Goal: Task Accomplishment & Management: Complete application form

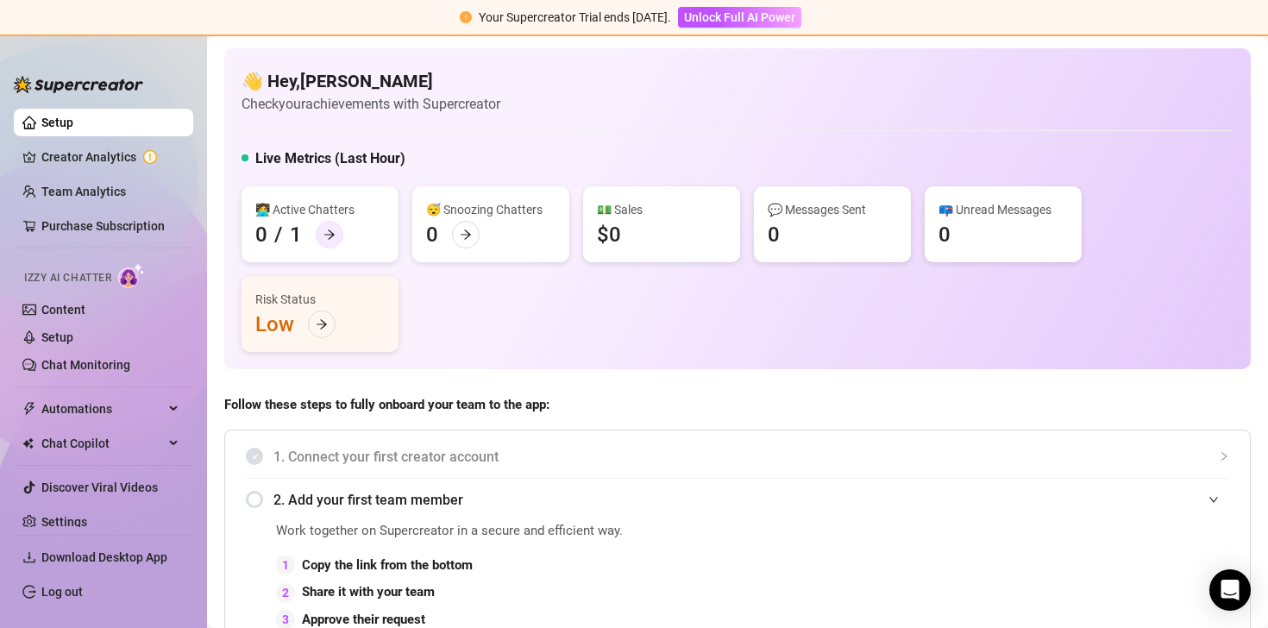
click at [322, 242] on div at bounding box center [330, 235] width 28 height 28
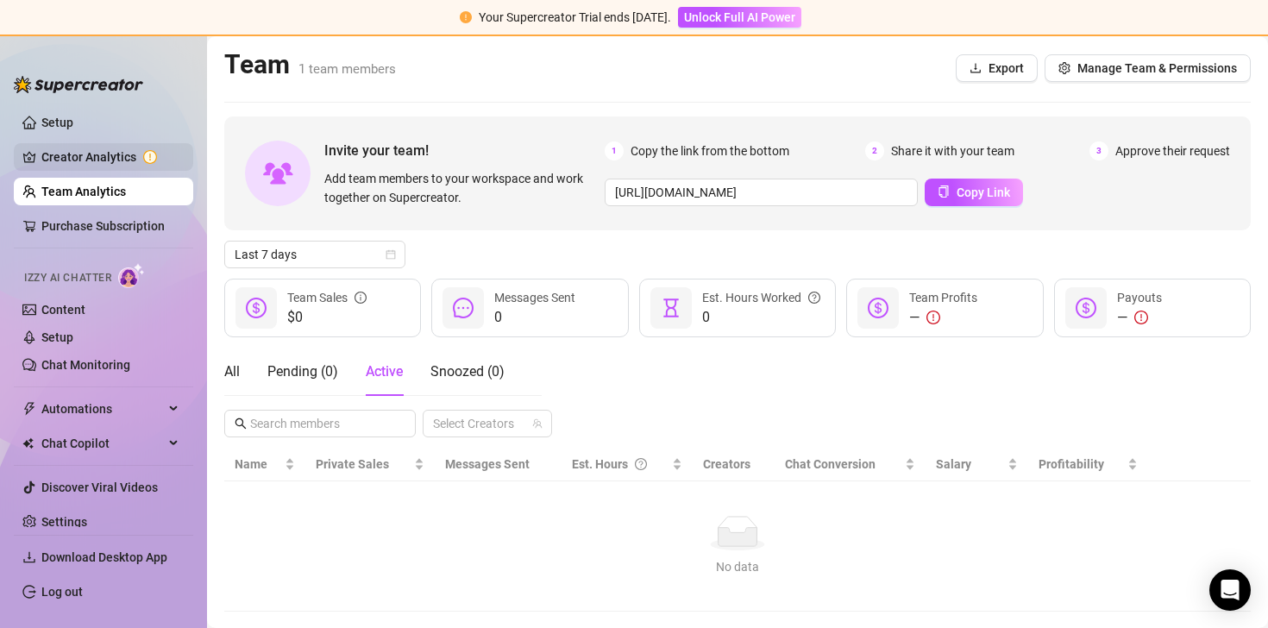
click at [95, 153] on link "Creator Analytics" at bounding box center [110, 157] width 138 height 28
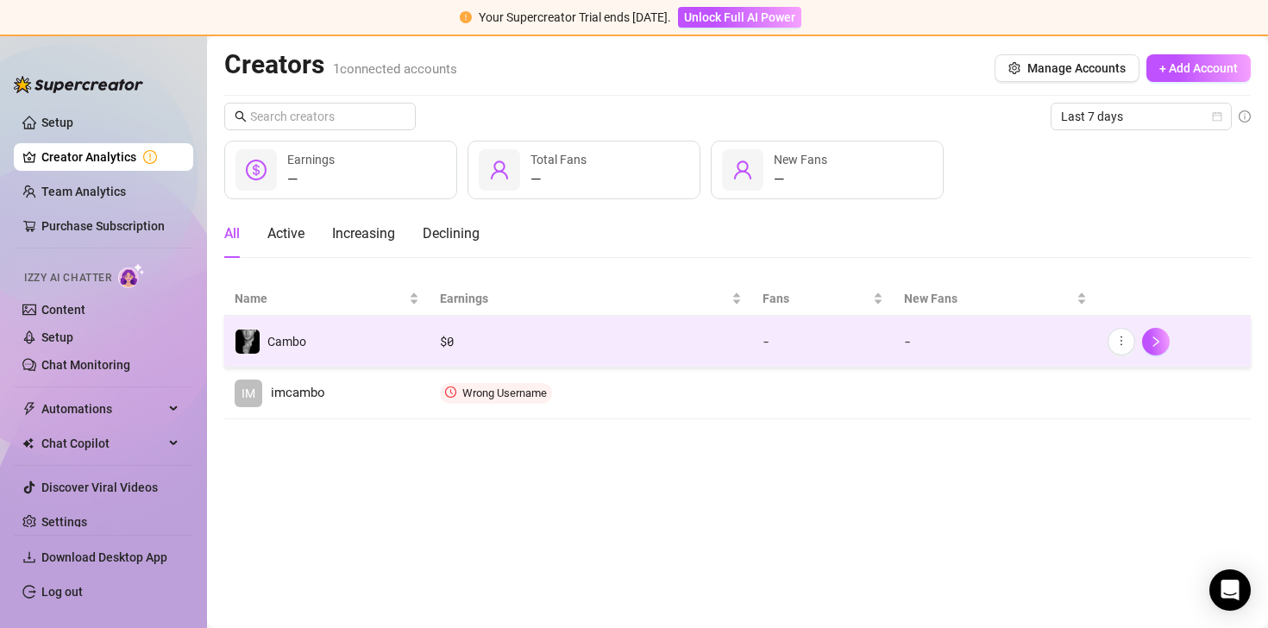
click at [288, 349] on div "Cambo" at bounding box center [286, 341] width 39 height 19
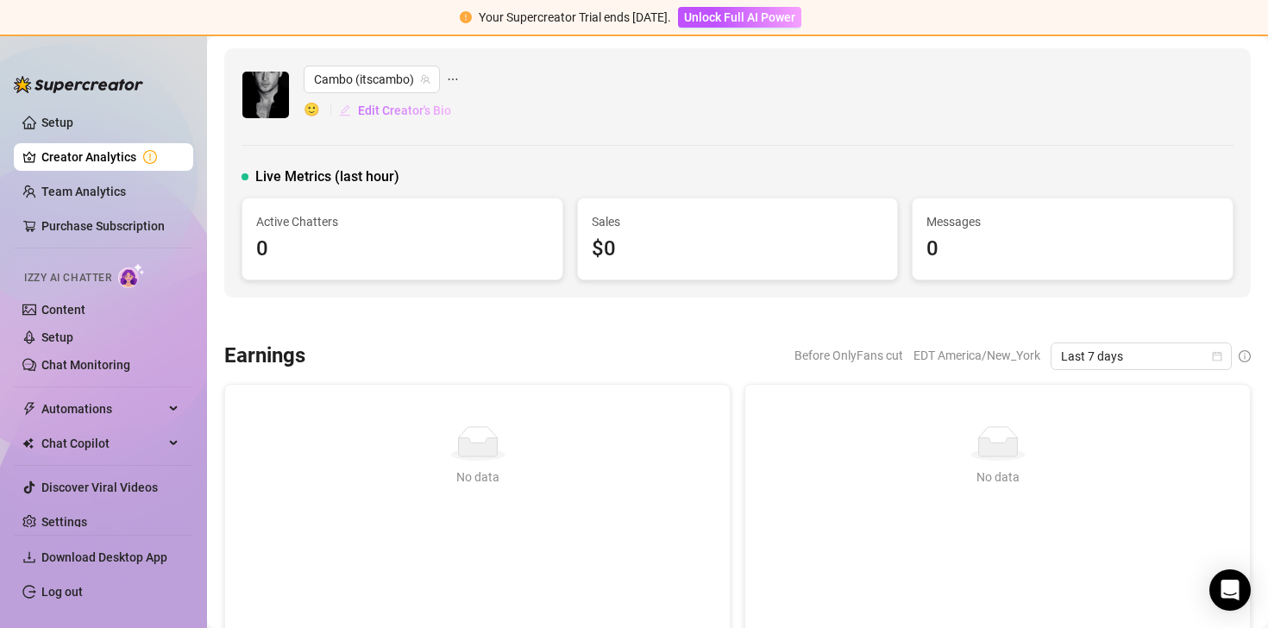
click at [392, 109] on span "Edit Creator's Bio" at bounding box center [404, 111] width 93 height 14
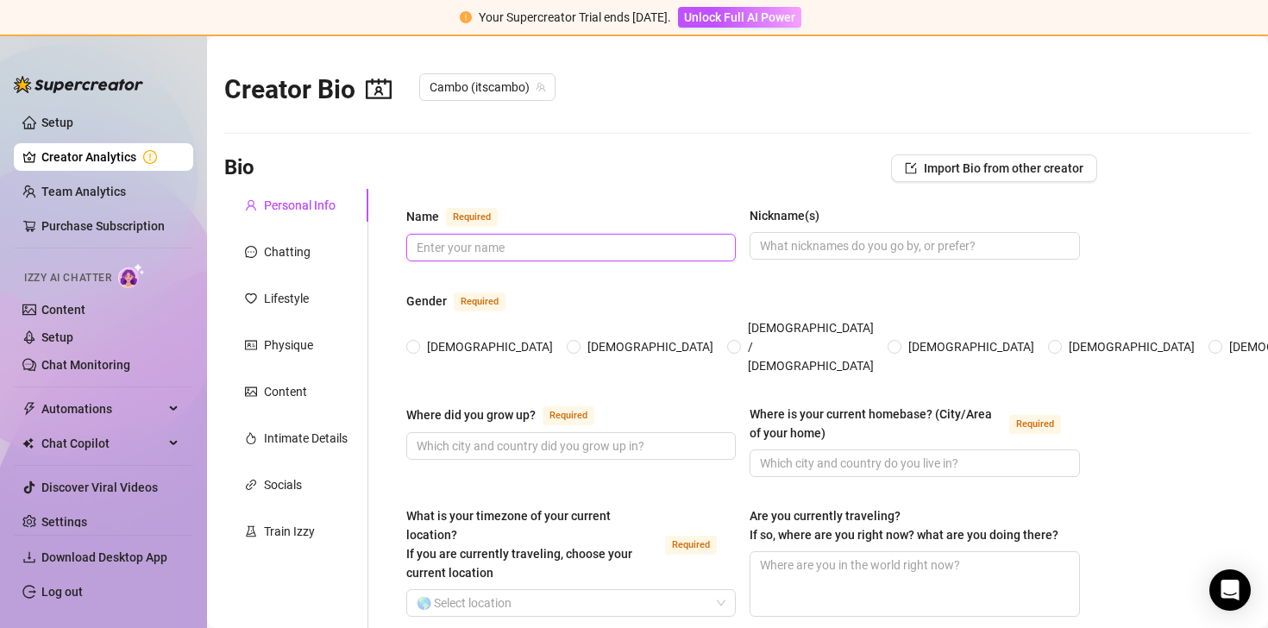
click at [516, 241] on input "Name Required" at bounding box center [569, 247] width 305 height 19
type input "[PERSON_NAME]"
type input "[GEOGRAPHIC_DATA]"
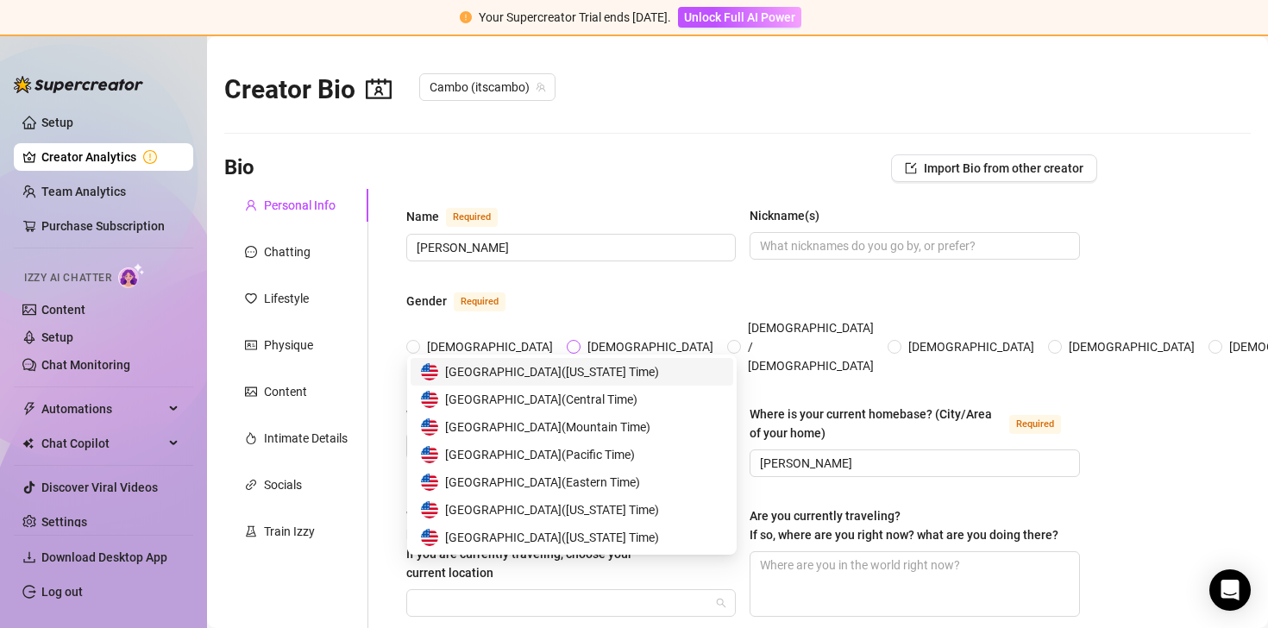
click at [581, 337] on span "[DEMOGRAPHIC_DATA]" at bounding box center [651, 346] width 140 height 19
click at [571, 342] on input "[DEMOGRAPHIC_DATA]" at bounding box center [574, 347] width 7 height 11
radio input "true"
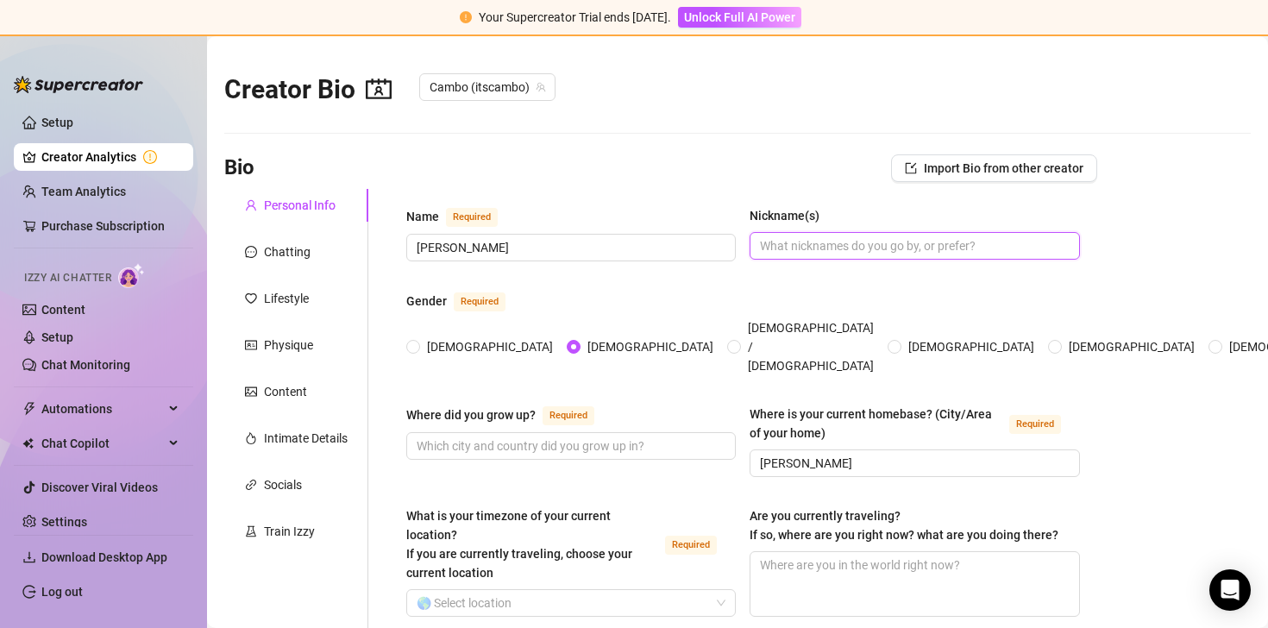
click at [806, 254] on input "Nickname(s)" at bounding box center [912, 245] width 305 height 19
type input "Cam"
click at [498, 437] on input "Where did you grow up? Required" at bounding box center [569, 446] width 305 height 19
type input "p"
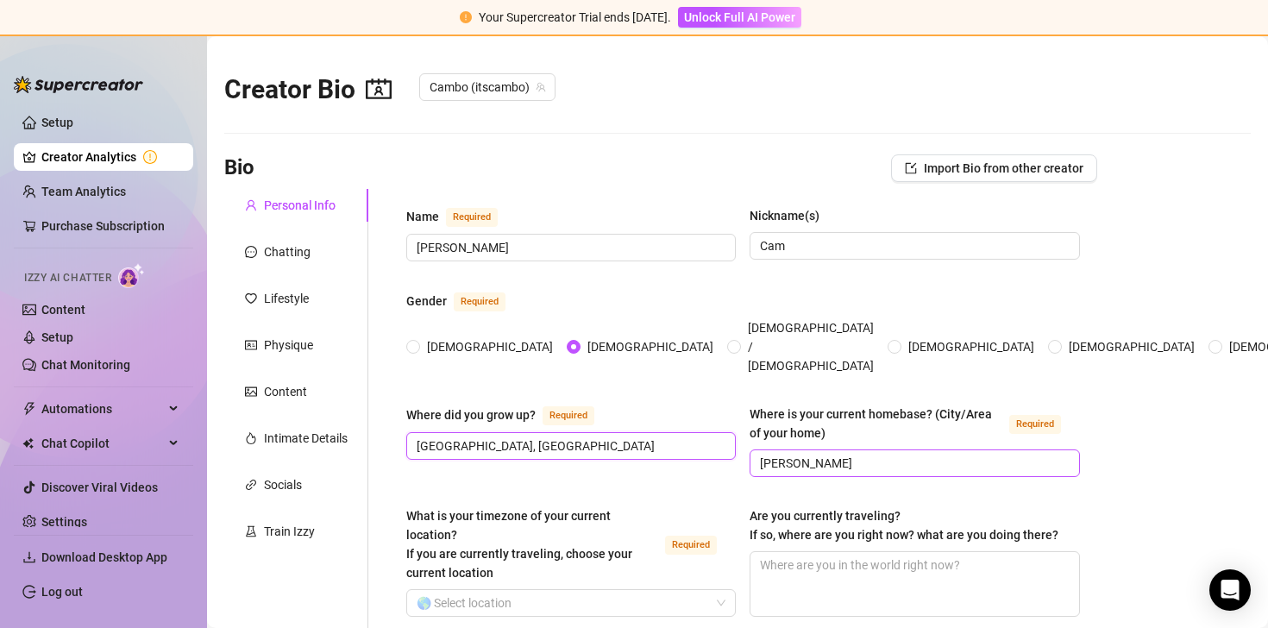
type input "[GEOGRAPHIC_DATA], [GEOGRAPHIC_DATA]"
click at [851, 454] on input "[PERSON_NAME]" at bounding box center [912, 463] width 305 height 19
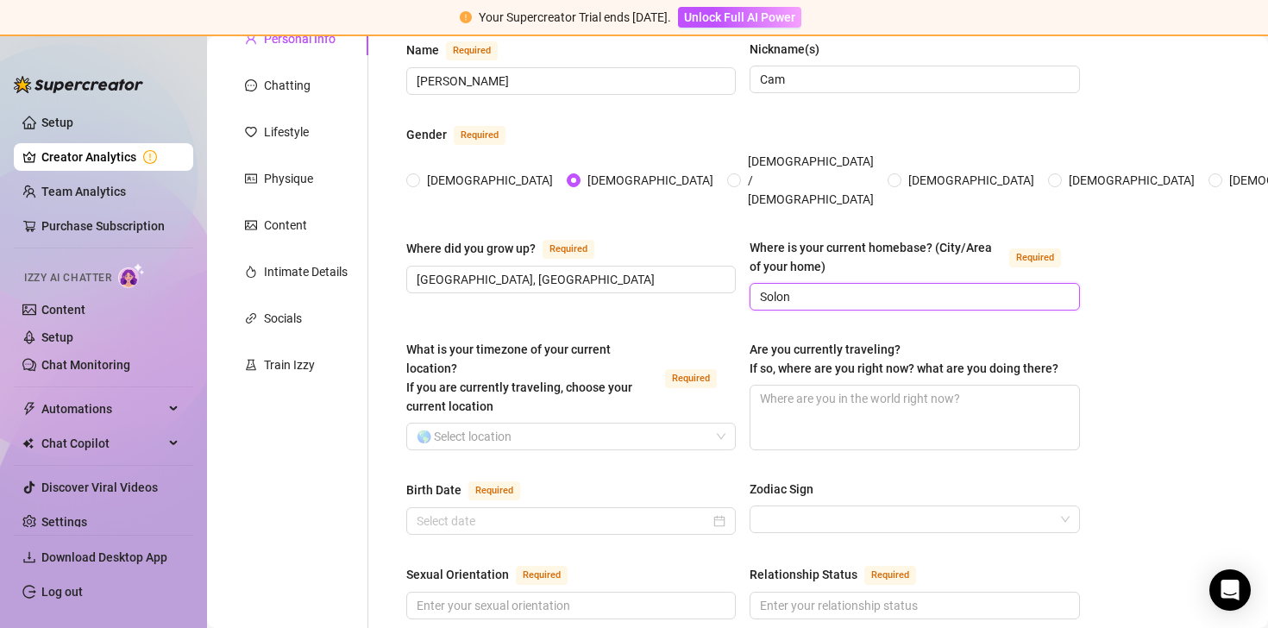
scroll to position [187, 0]
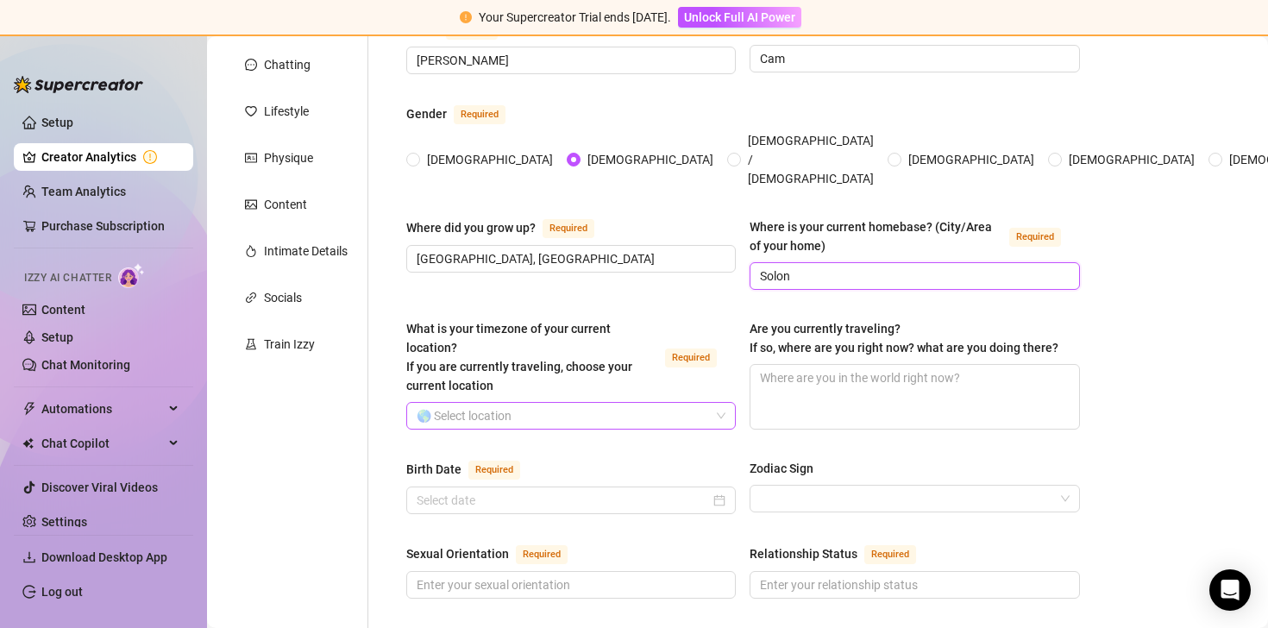
type input "Solon"
click at [606, 403] on input "What is your timezone of your current location? If you are currently traveling,…" at bounding box center [563, 416] width 293 height 26
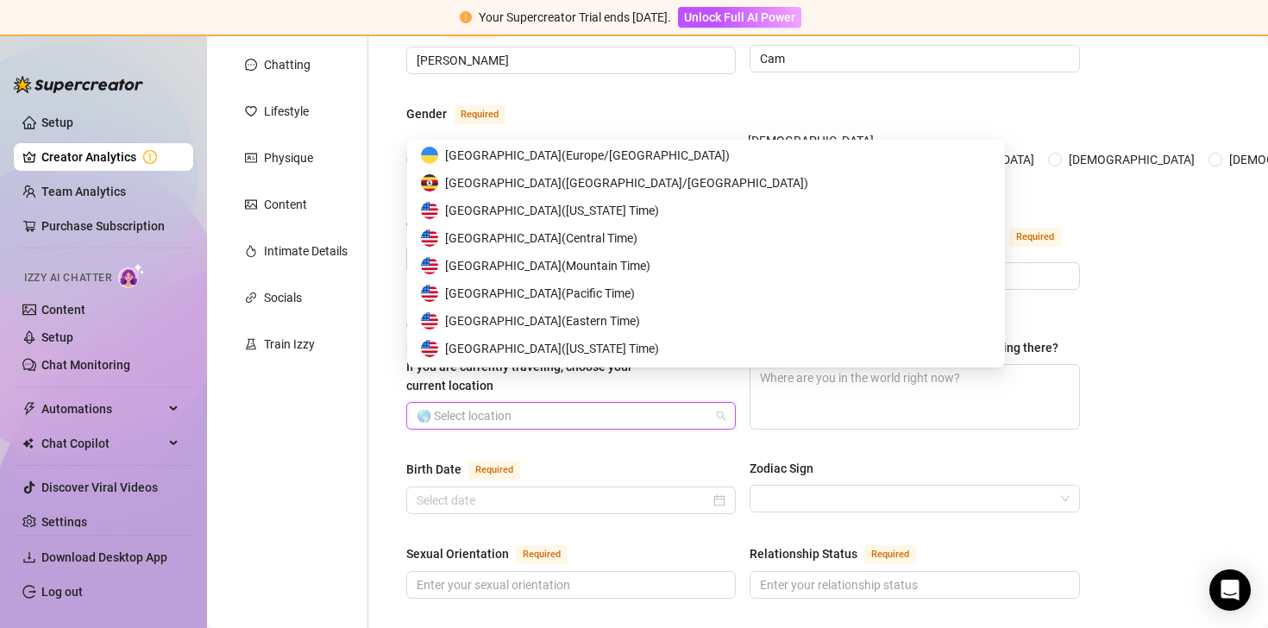
scroll to position [8478, 0]
click at [590, 325] on span "United States of America ( Eastern Time )" at bounding box center [542, 319] width 195 height 19
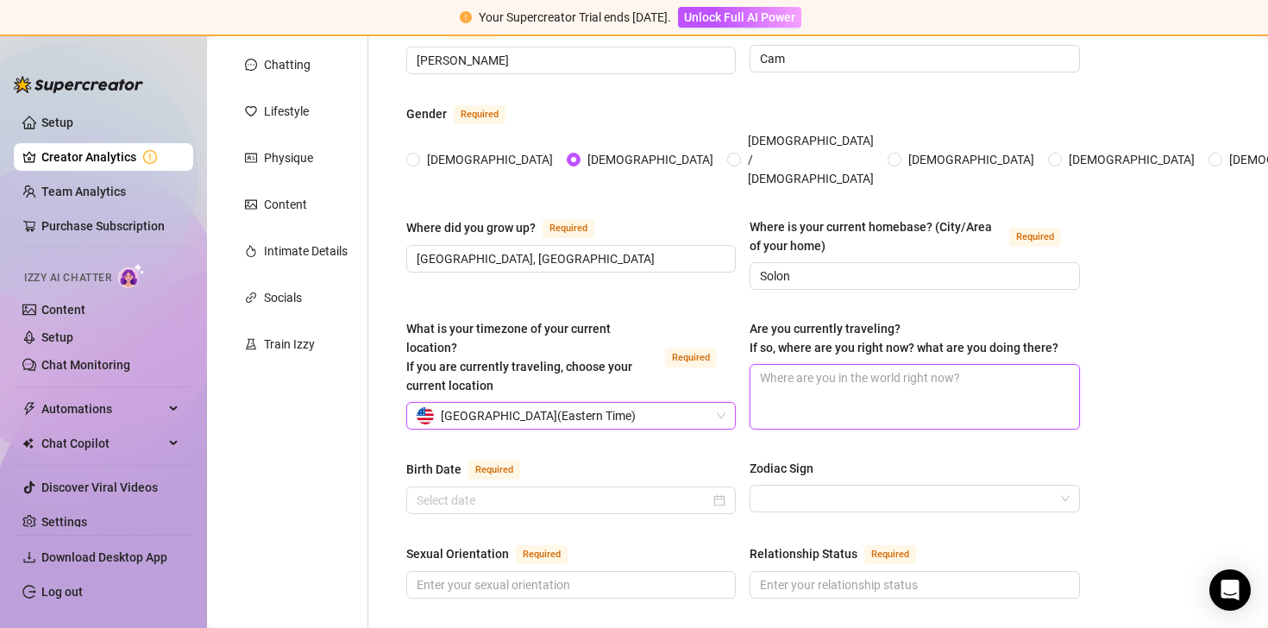
click at [815, 365] on textarea "Are you currently traveling? If so, where are you right now? what are you doing…" at bounding box center [915, 397] width 328 height 64
type textarea "I"
type textarea "I'"
type textarea "I'm"
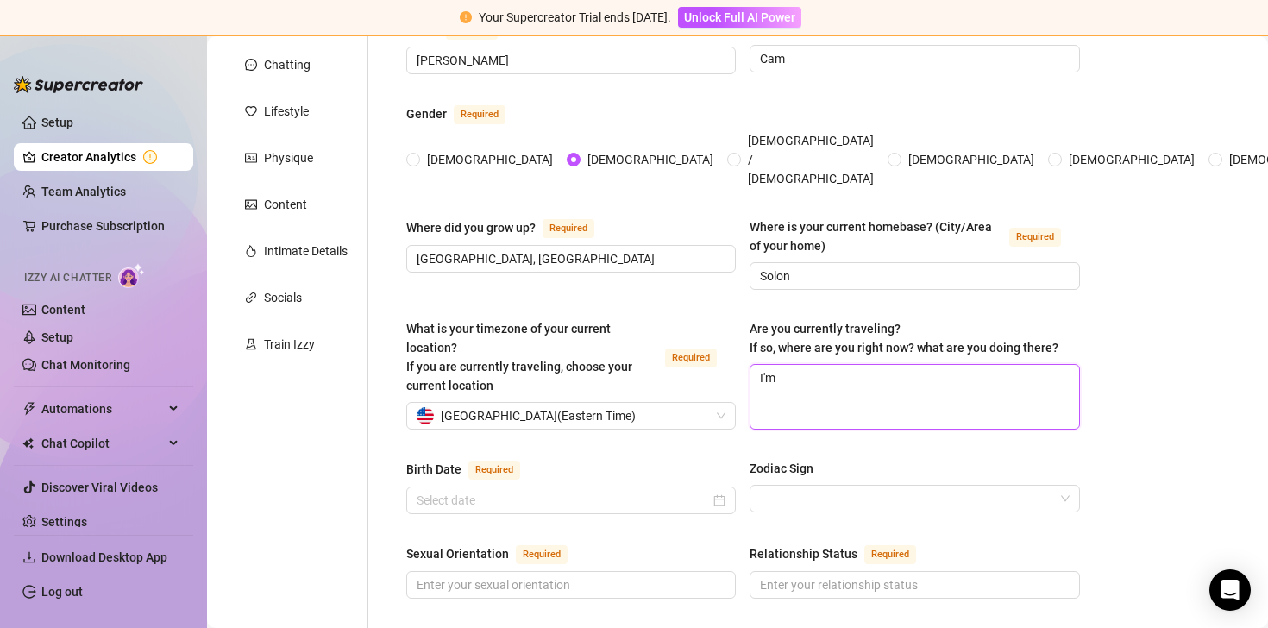
type textarea "I'm a"
type textarea "I'm at"
type textarea "I'm at a"
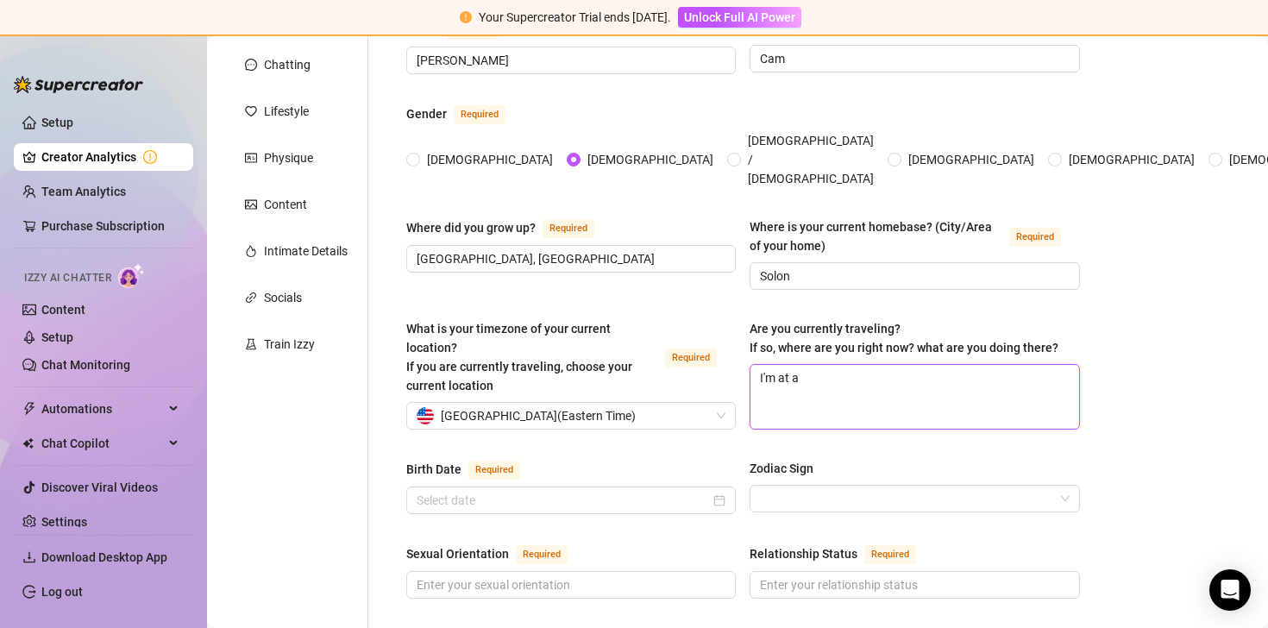
type textarea "I'm at a h"
type textarea "I'm at a ho"
type textarea "I'm at a hot"
type textarea "I'm at a hote"
type textarea "I'm at a hotel"
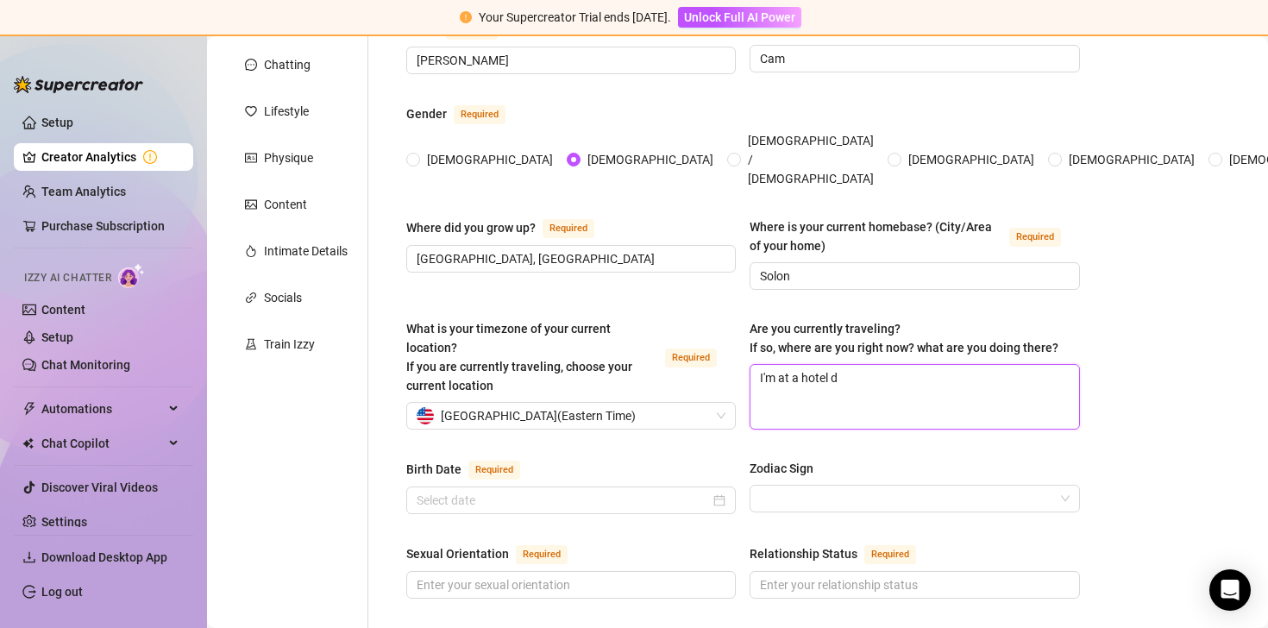
type textarea "I'm at a hotel do"
type textarea "I'm at a [GEOGRAPHIC_DATA]"
type textarea "I'm at a hotel down"
type textarea "I'm at a [GEOGRAPHIC_DATA]"
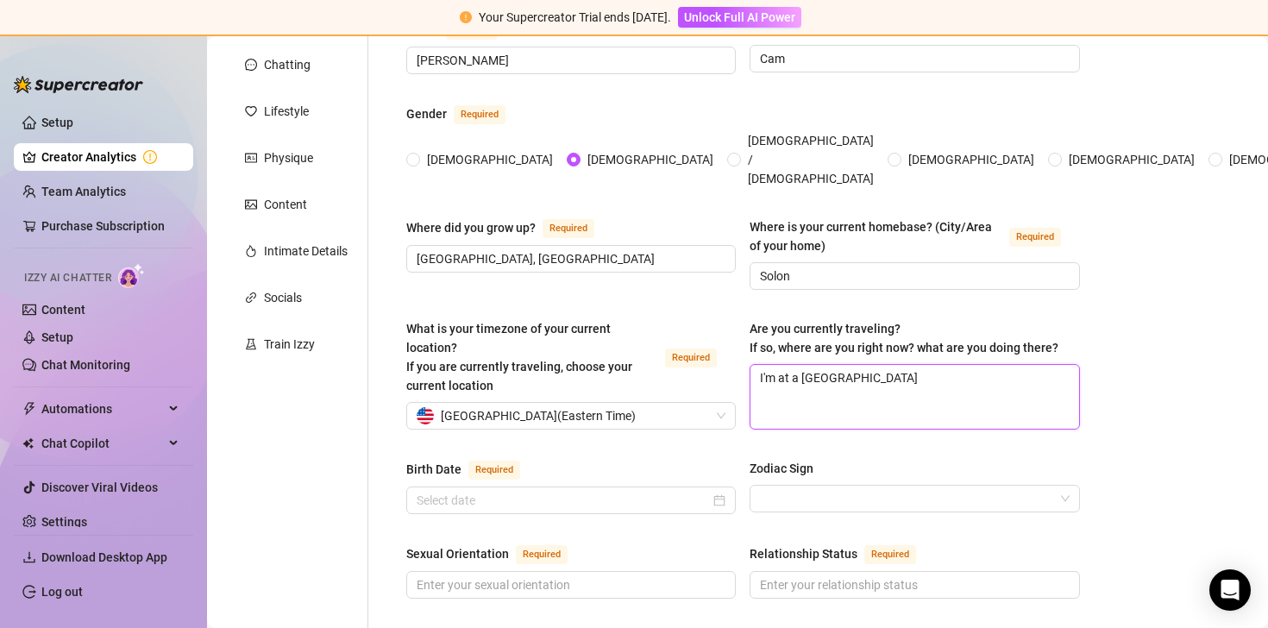
type textarea "I'm at a hotel downtown"
type textarea "I'm at a hotel downtown,"
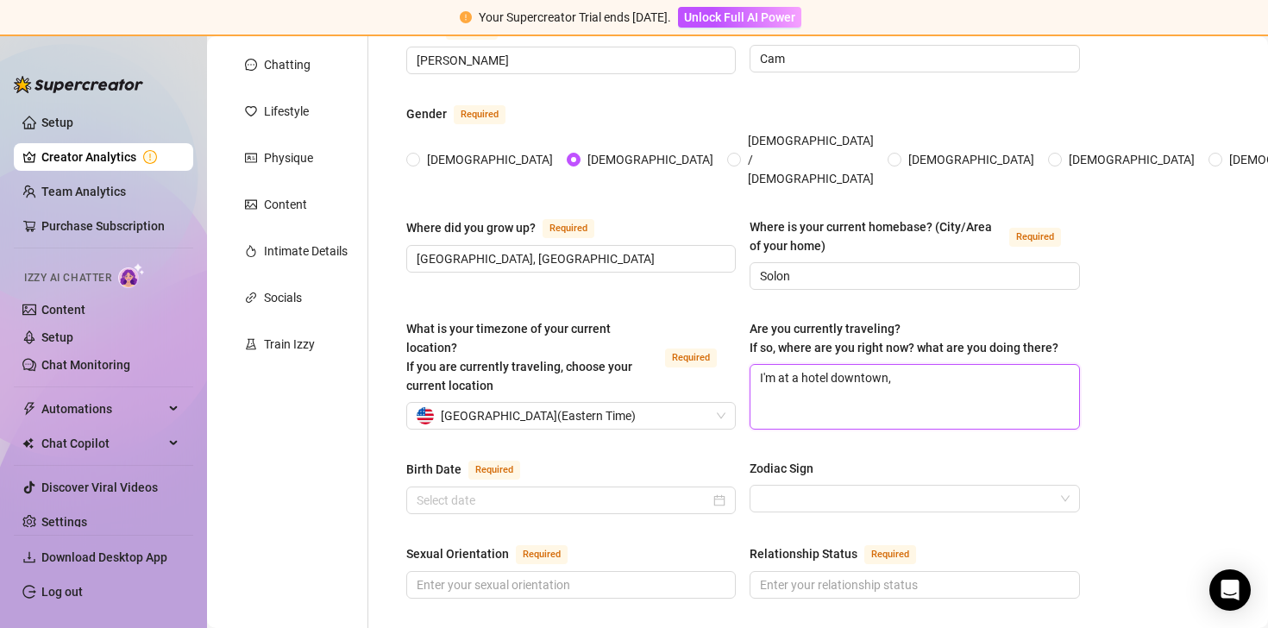
type textarea "I'm at a hotel downtown, j"
type textarea "I'm at a hotel downtown, ju"
type textarea "I'm at a hotel downtown, jus"
type textarea "I'm at a hotel downtown, just"
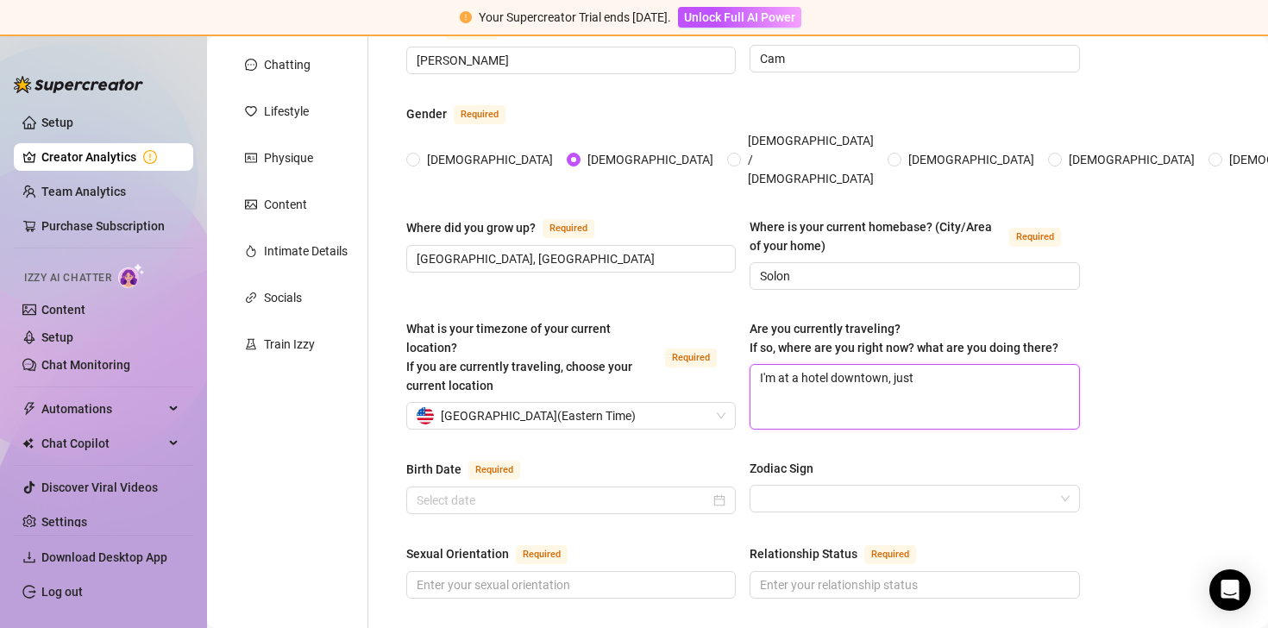
type textarea "I'm at a hotel downtown, just h"
type textarea "I'm at a hotel downtown, just ha"
type textarea "I'm at a hotel downtown, just hav"
type textarea "I'm at a hotel downtown, just havi"
type textarea "I'm at a hotel downtown, just havin"
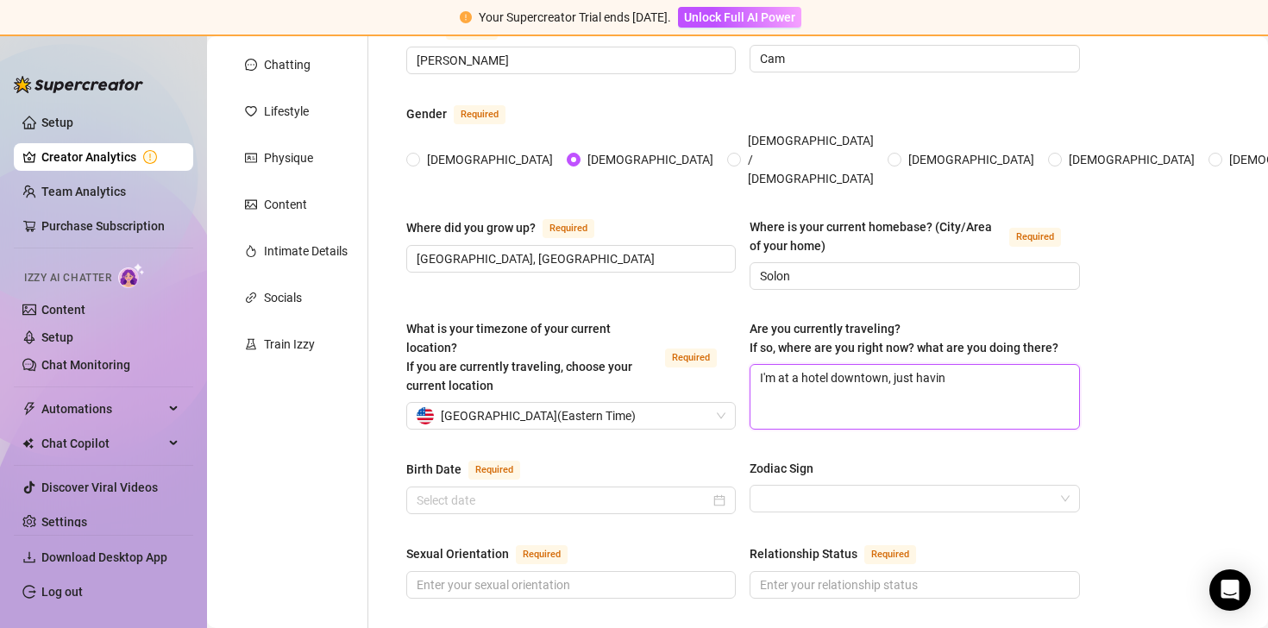
type textarea "I'm at a hotel downtown, just having"
type textarea "I'm at a hotel downtown, just having f"
type textarea "I'm at a hotel downtown, just having fu"
type textarea "I'm at a hotel downtown, just having fun"
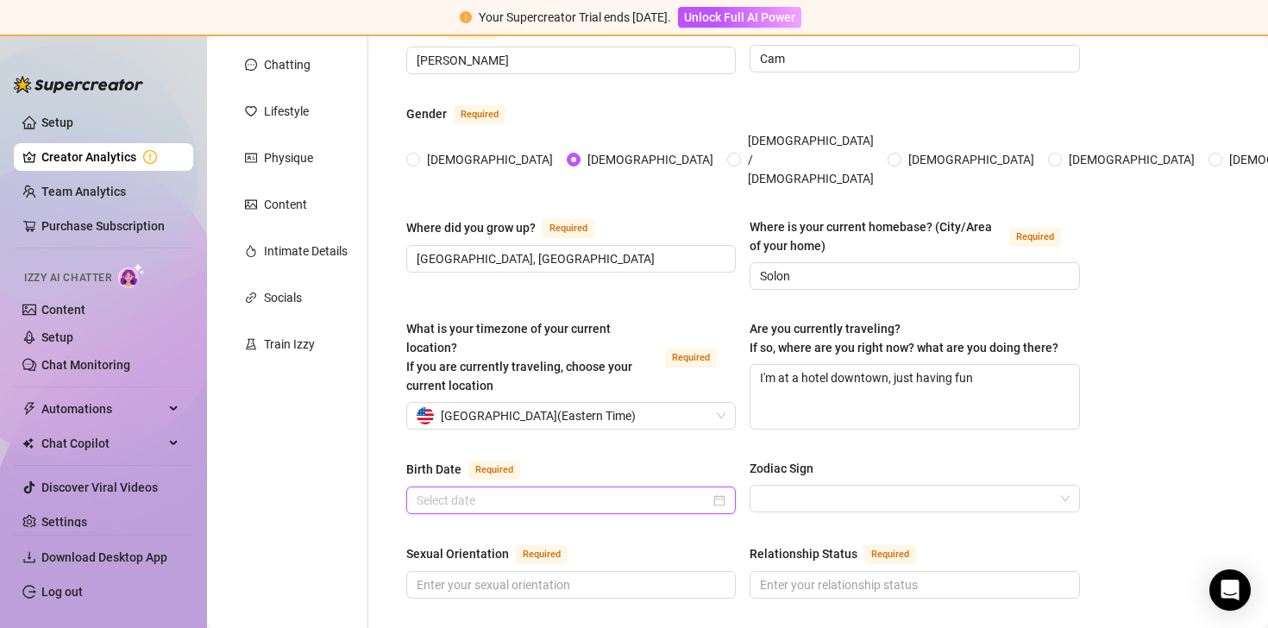
click at [670, 491] on input "Birth Date Required" at bounding box center [563, 500] width 293 height 19
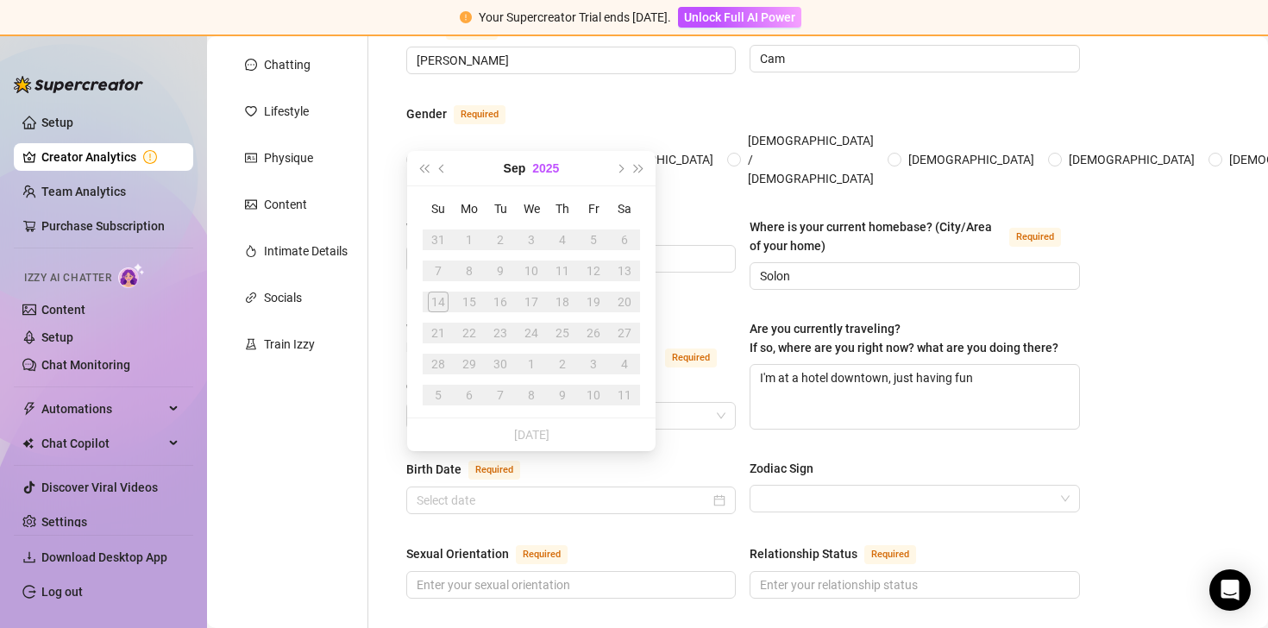
click at [531, 166] on div "[DATE]" at bounding box center [531, 168] width 157 height 35
click at [517, 166] on button "Sep" at bounding box center [515, 168] width 22 height 35
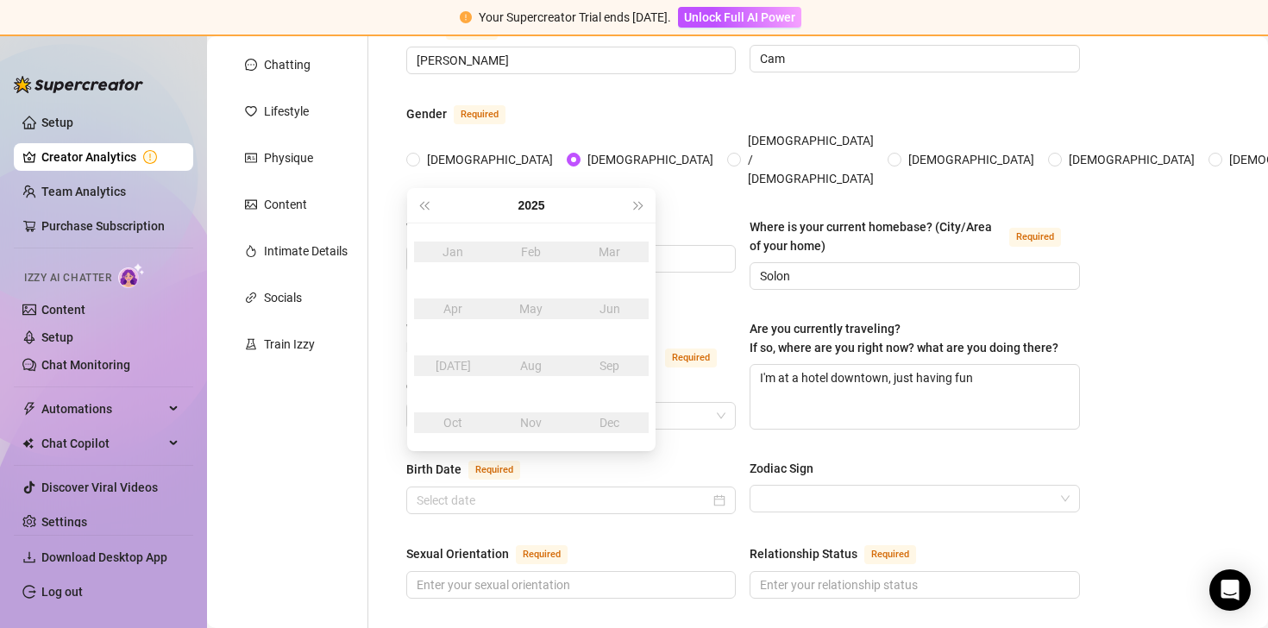
click at [435, 204] on div "2025" at bounding box center [531, 205] width 196 height 35
click at [426, 204] on span "Last year (Control + left)" at bounding box center [423, 205] width 9 height 9
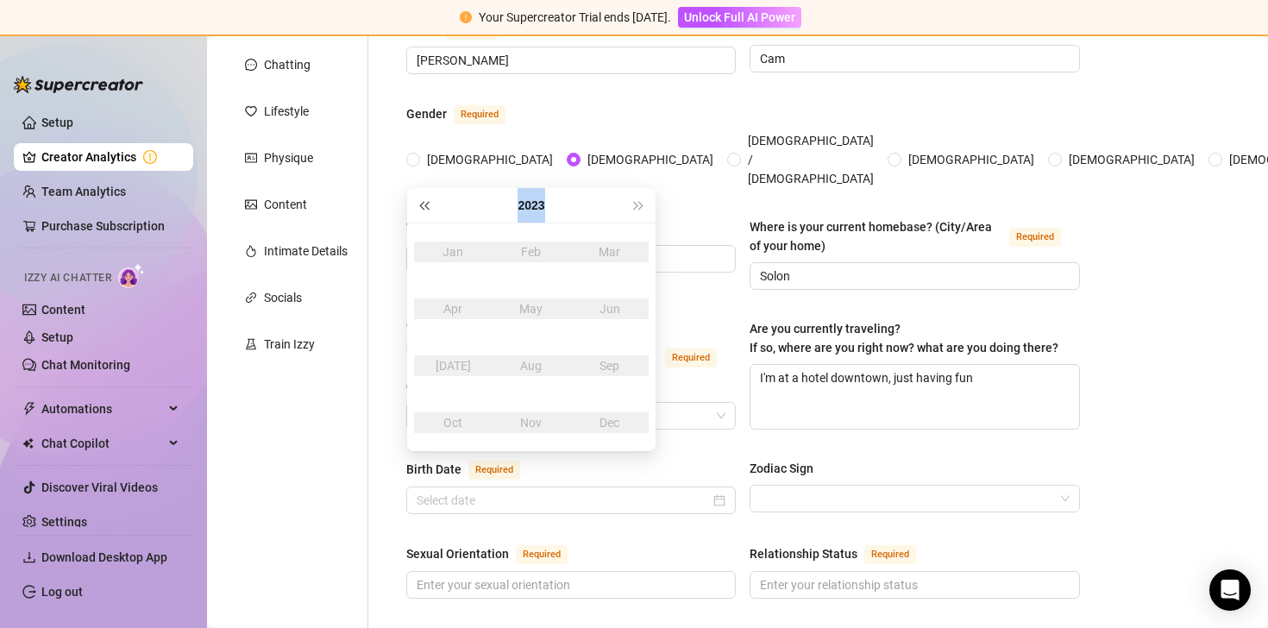
click at [426, 204] on span "Last year (Control + left)" at bounding box center [423, 205] width 9 height 9
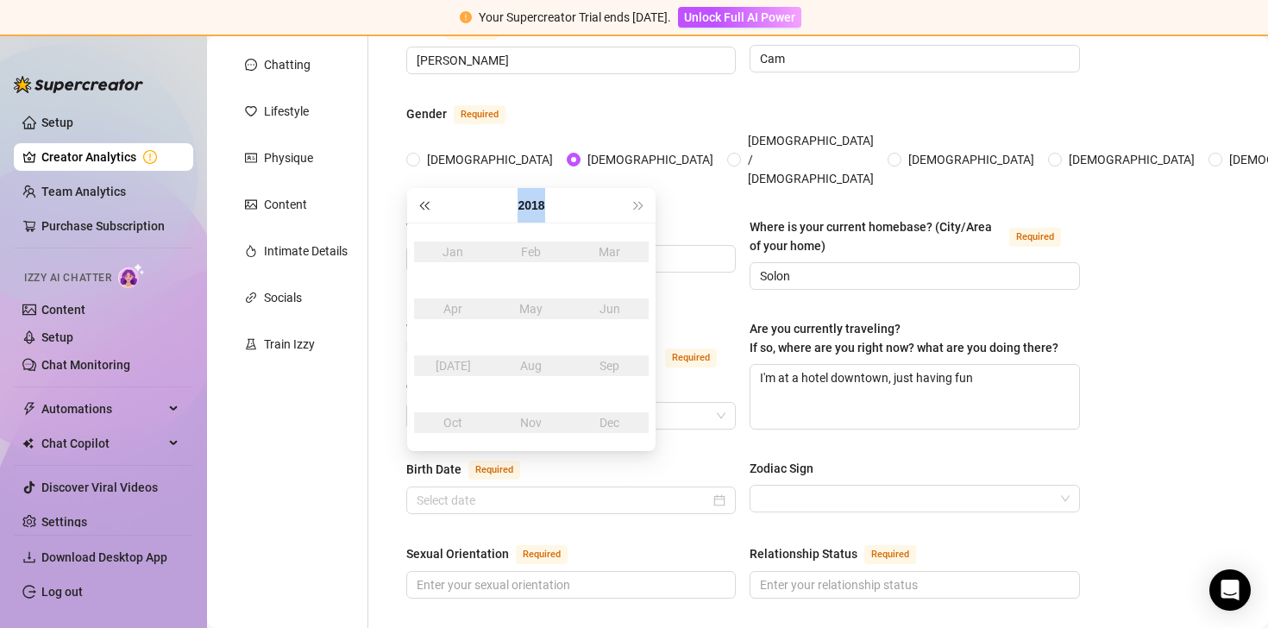
click at [426, 204] on span "Last year (Control + left)" at bounding box center [423, 205] width 9 height 9
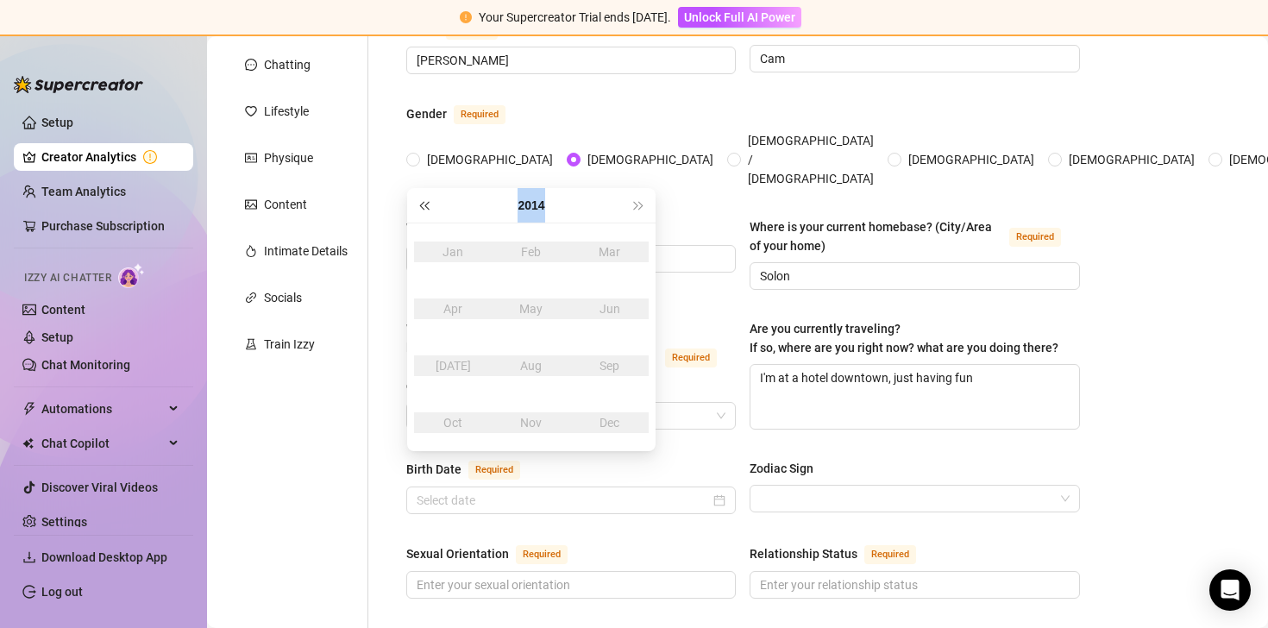
click at [426, 204] on span "Last year (Control + left)" at bounding box center [423, 205] width 9 height 9
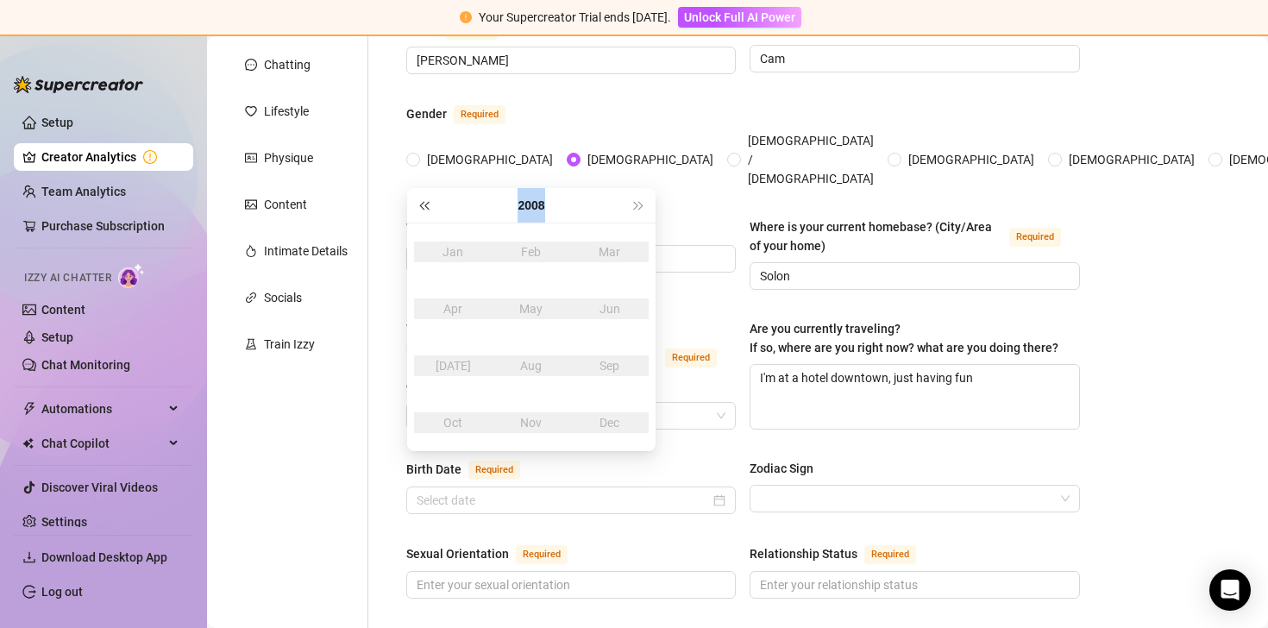
click at [426, 204] on span "Last year (Control + left)" at bounding box center [423, 205] width 9 height 9
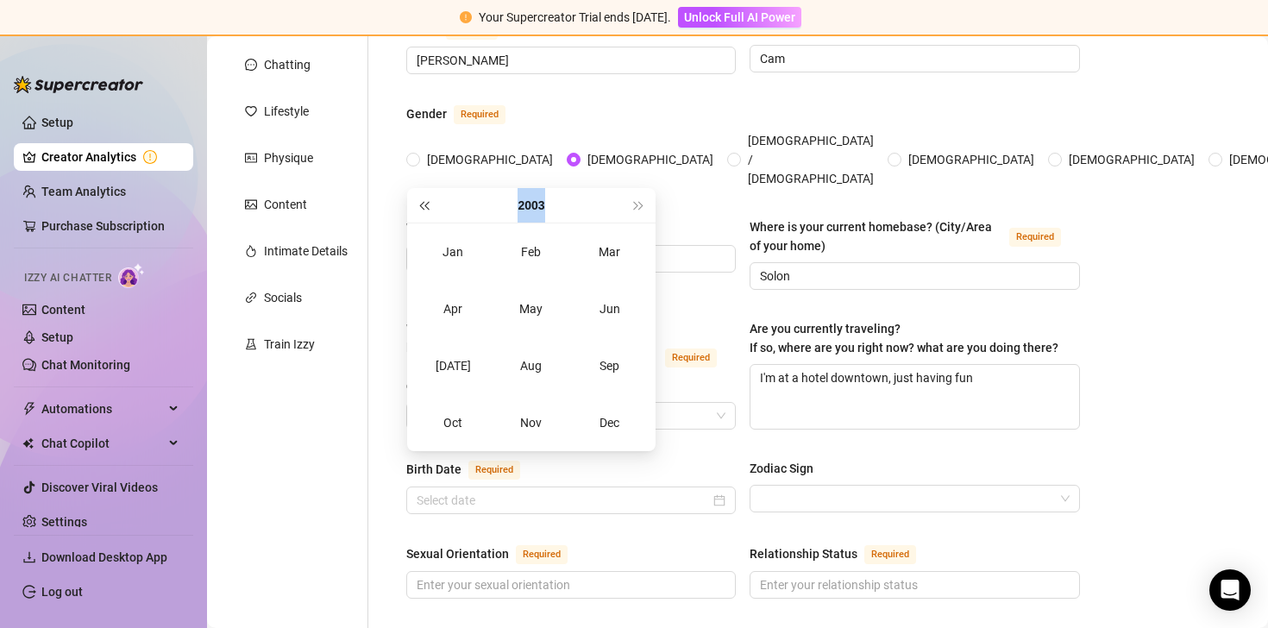
click at [426, 204] on span "Last year (Control + left)" at bounding box center [423, 205] width 9 height 9
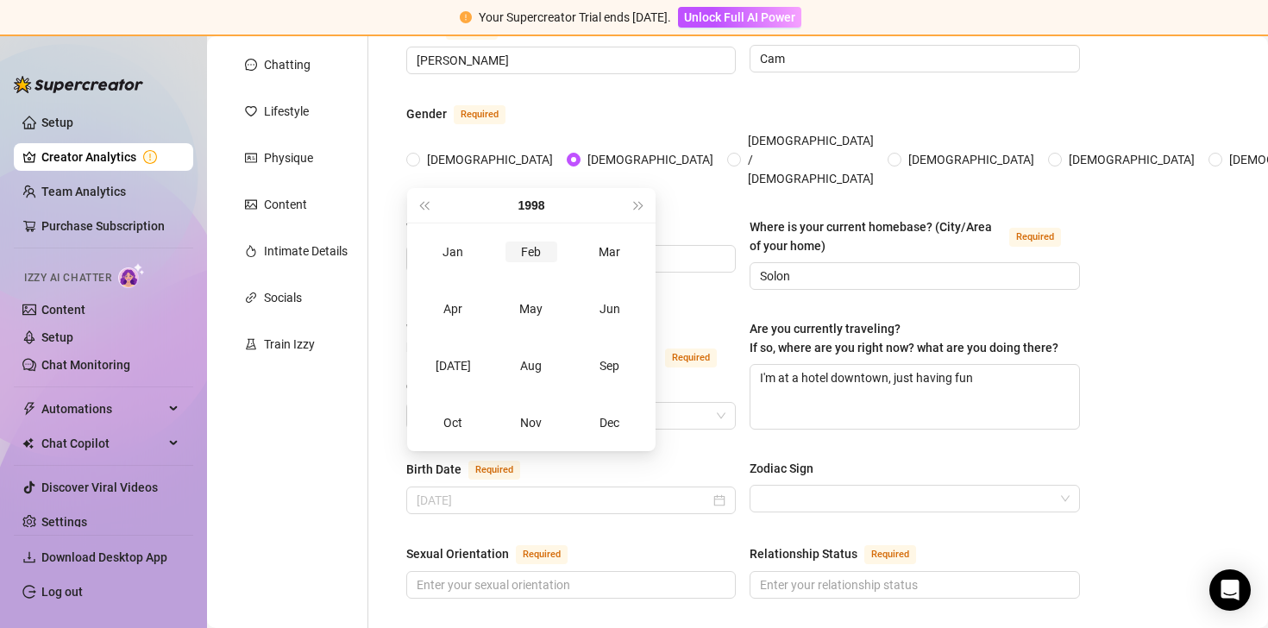
click at [517, 272] on td "Feb" at bounding box center [532, 251] width 79 height 57
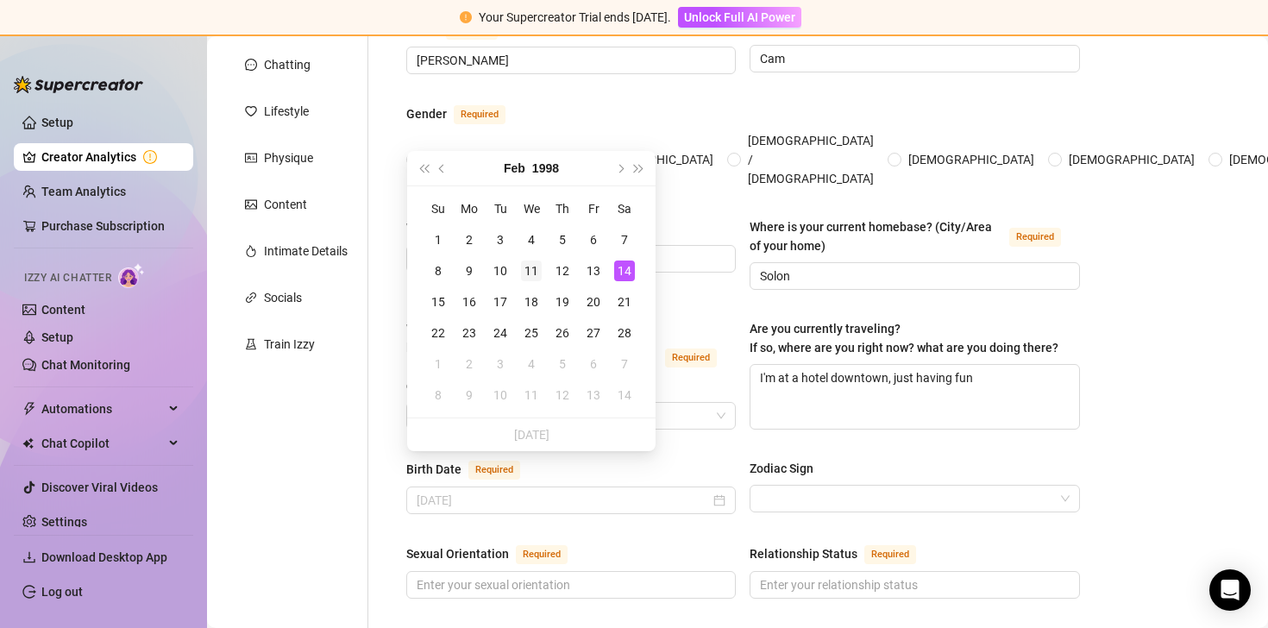
type input "[DATE]"
click at [528, 268] on div "11" at bounding box center [531, 271] width 21 height 21
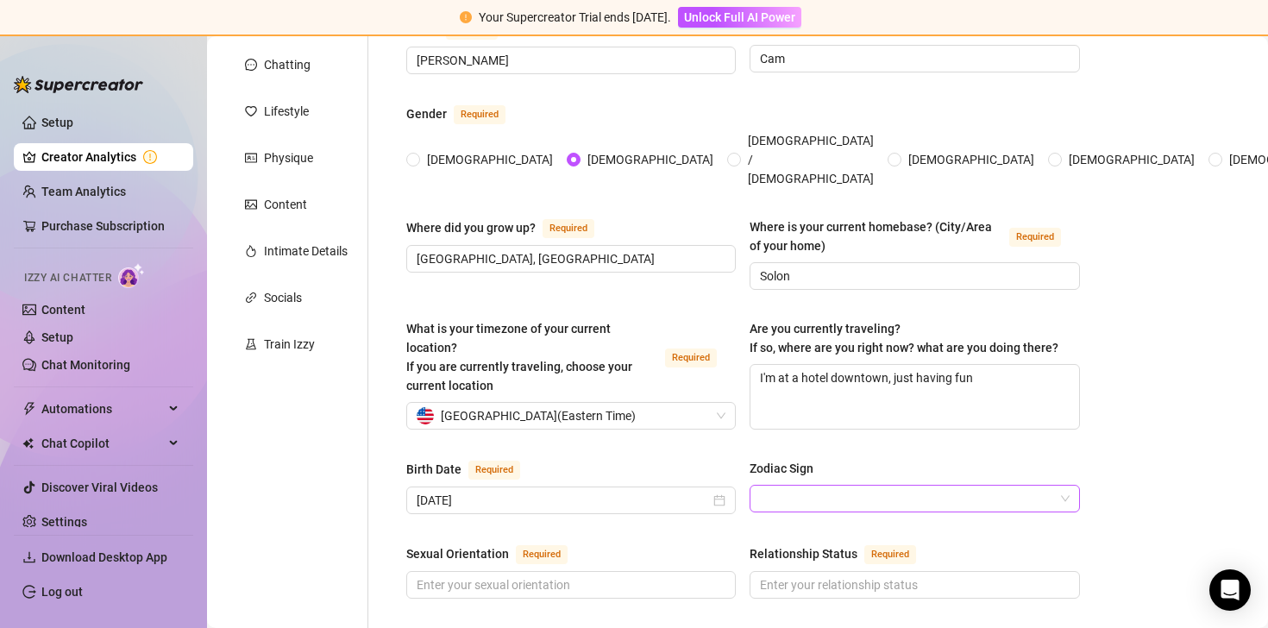
click at [840, 486] on input "Zodiac Sign" at bounding box center [906, 499] width 293 height 26
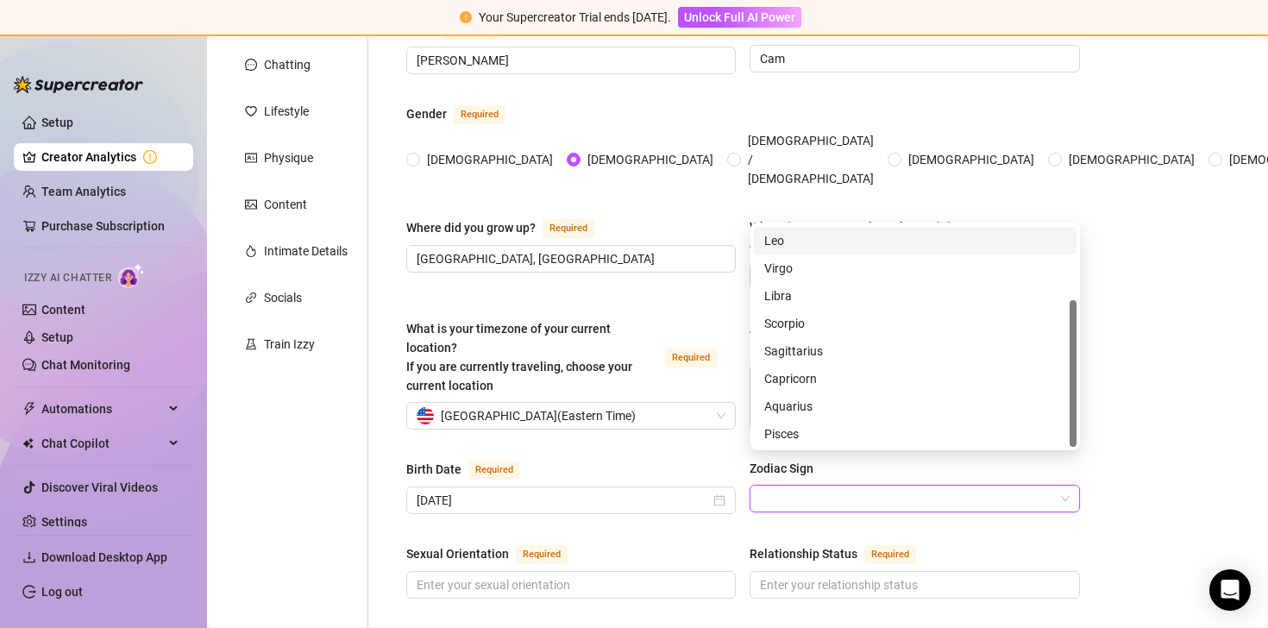
scroll to position [110, 0]
click at [824, 400] on div "Aquarius" at bounding box center [915, 405] width 302 height 19
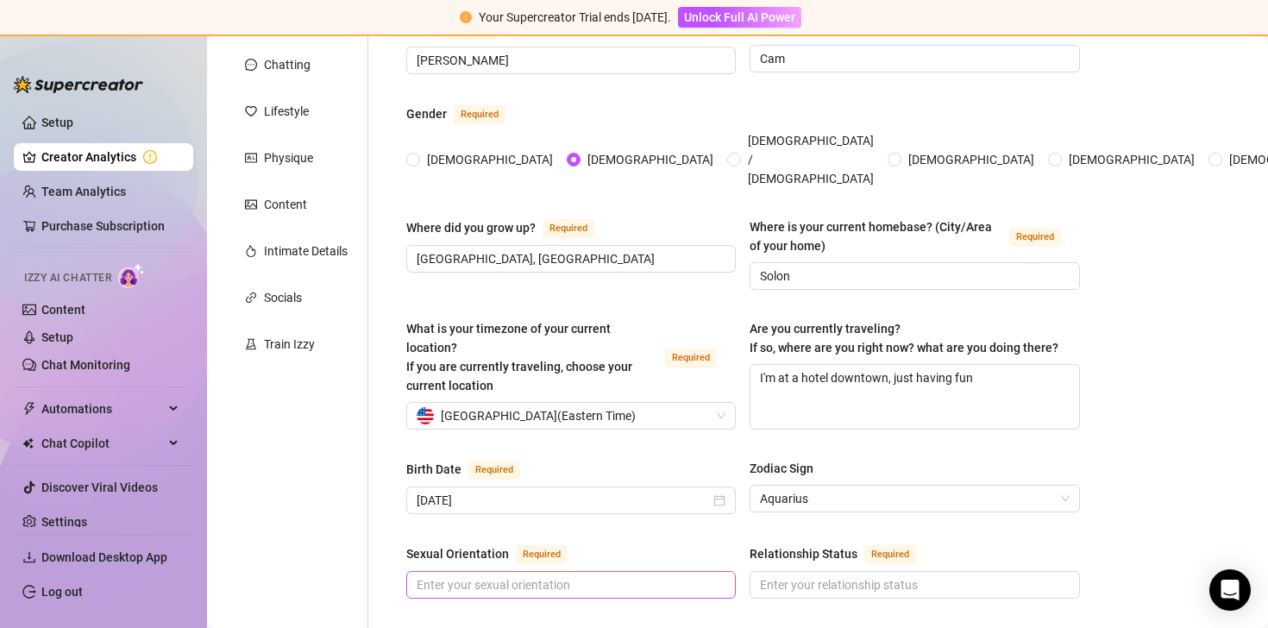
click at [572, 571] on span at bounding box center [571, 585] width 330 height 28
type input "straightish"
click at [857, 575] on input "Relationship Status Required" at bounding box center [912, 584] width 305 height 19
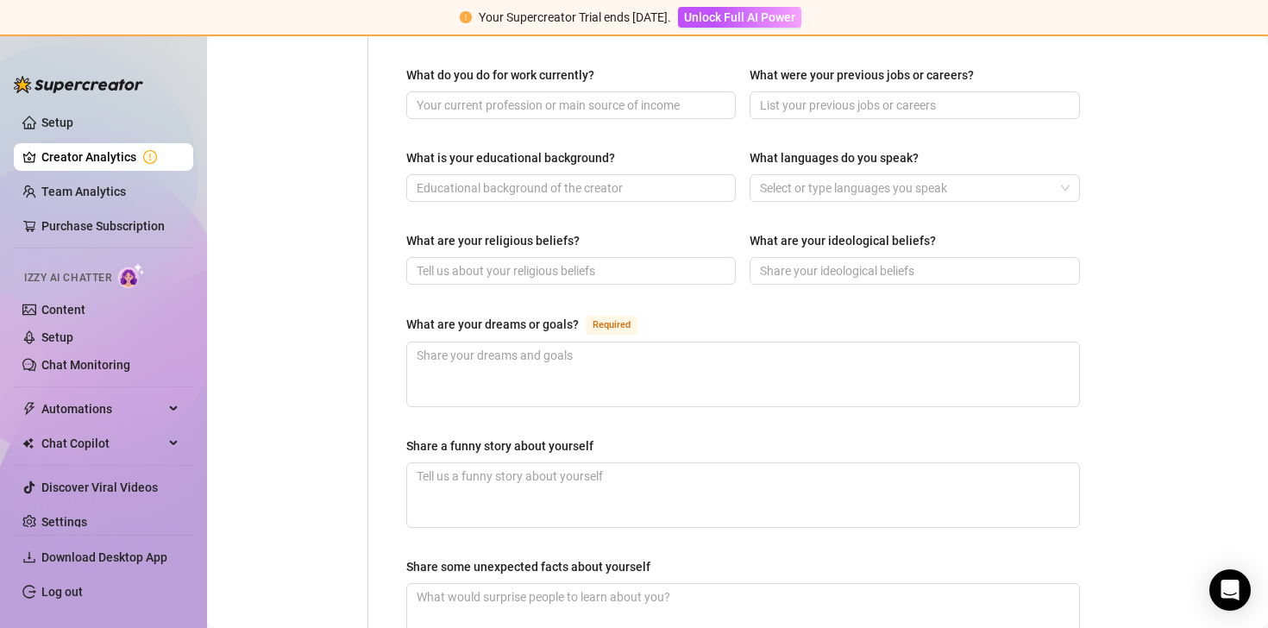
scroll to position [867, 0]
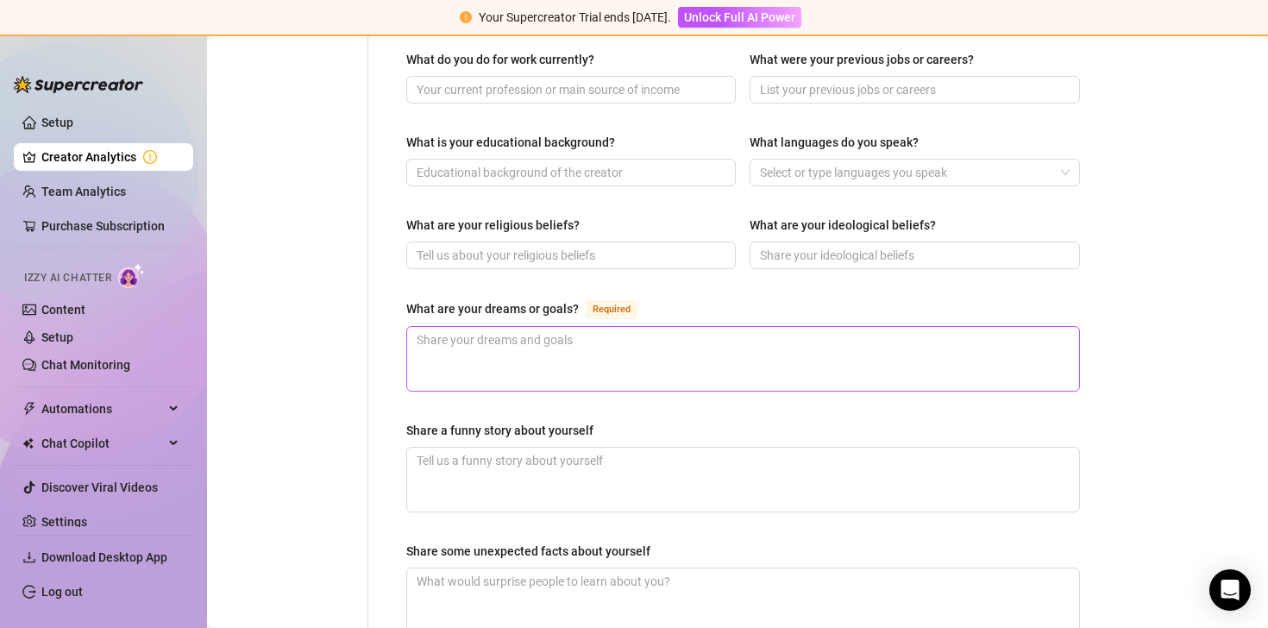
type input "singleish"
click at [688, 327] on textarea "What are your dreams or goals? Required" at bounding box center [743, 359] width 672 height 64
type textarea "B"
type textarea "Be"
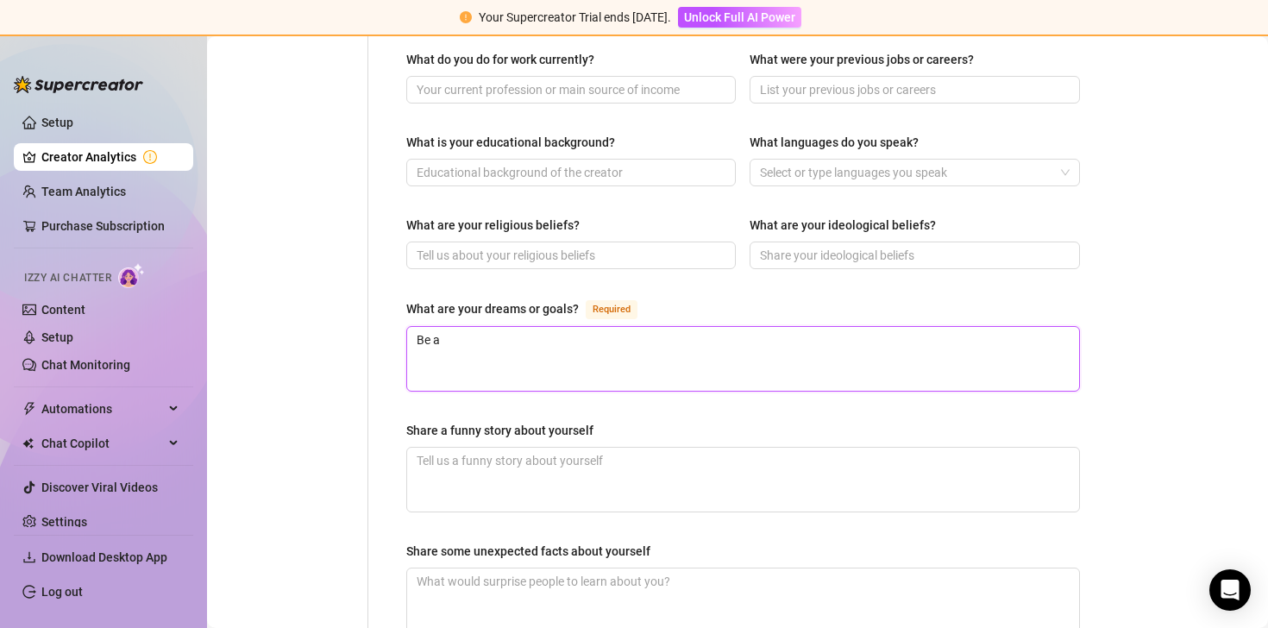
type textarea "Be a"
type textarea "Be a f"
type textarea "Be a fa"
type textarea "Be a fam"
type textarea "Be a famo"
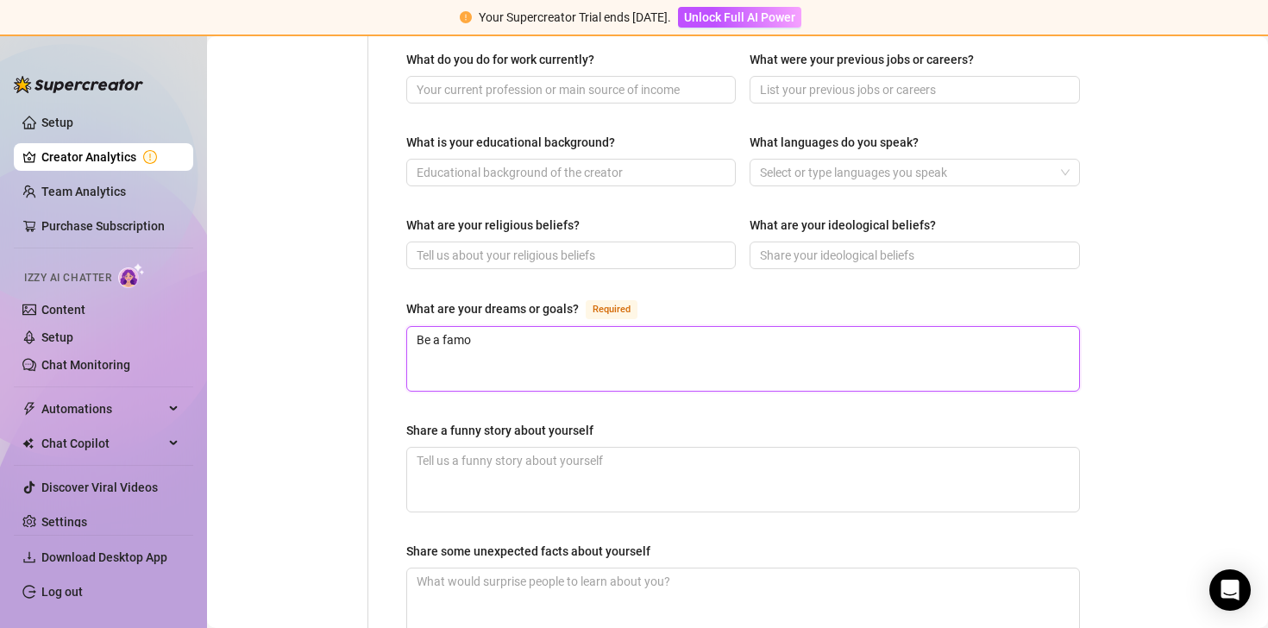
type textarea "Be a famou"
type textarea "Be a famous"
type textarea "Be a famous m"
type textarea "Be a famous mod"
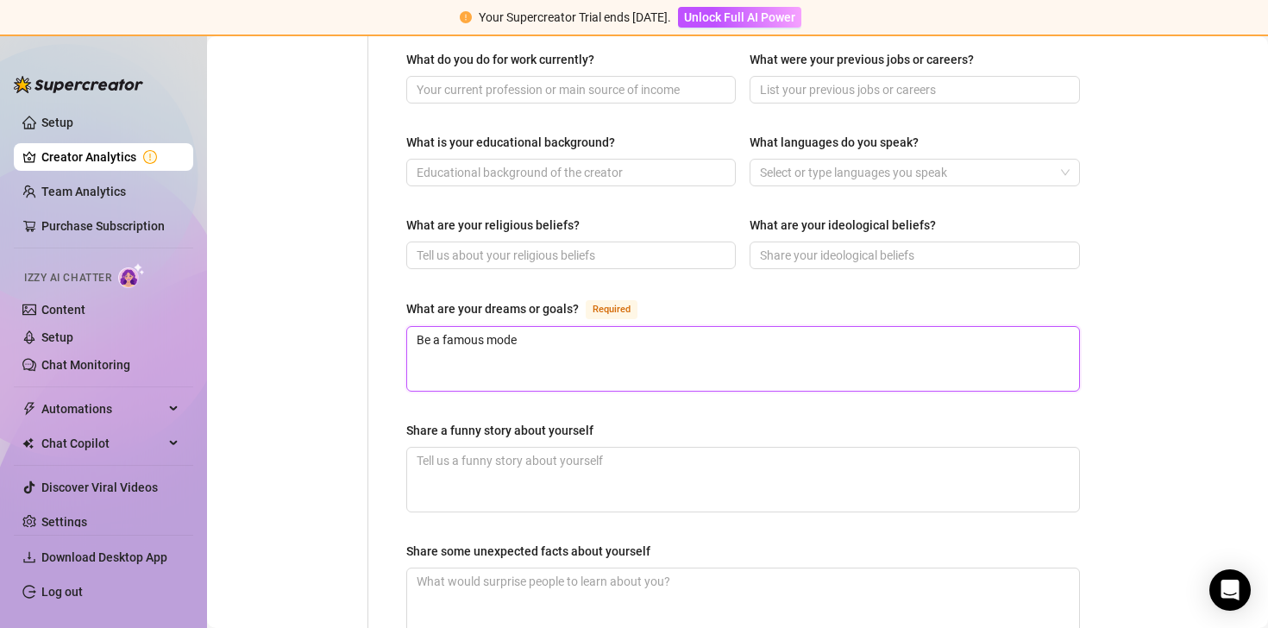
type textarea "Be a famous model"
type textarea "Be a famous model o"
type textarea "Be a famous model or"
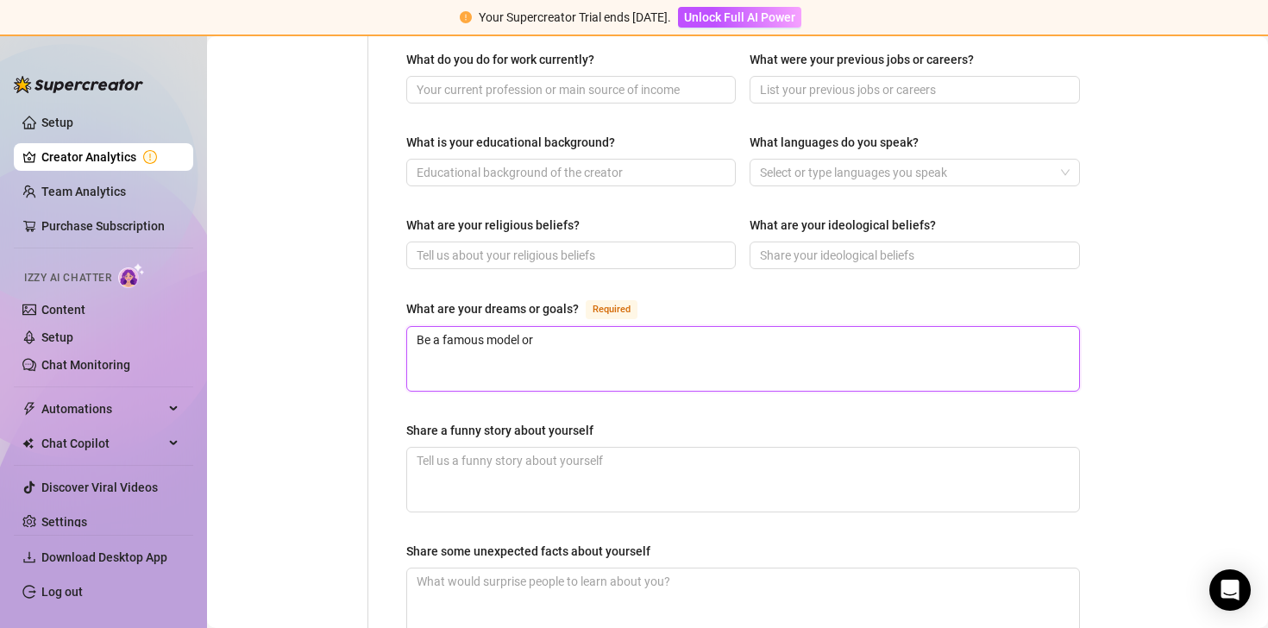
type textarea "Be a famous model or a"
type textarea "Be a famous model or av"
type textarea "Be a famous model or a"
type textarea "Be a famous model or ac"
type textarea "Be a famous model or act"
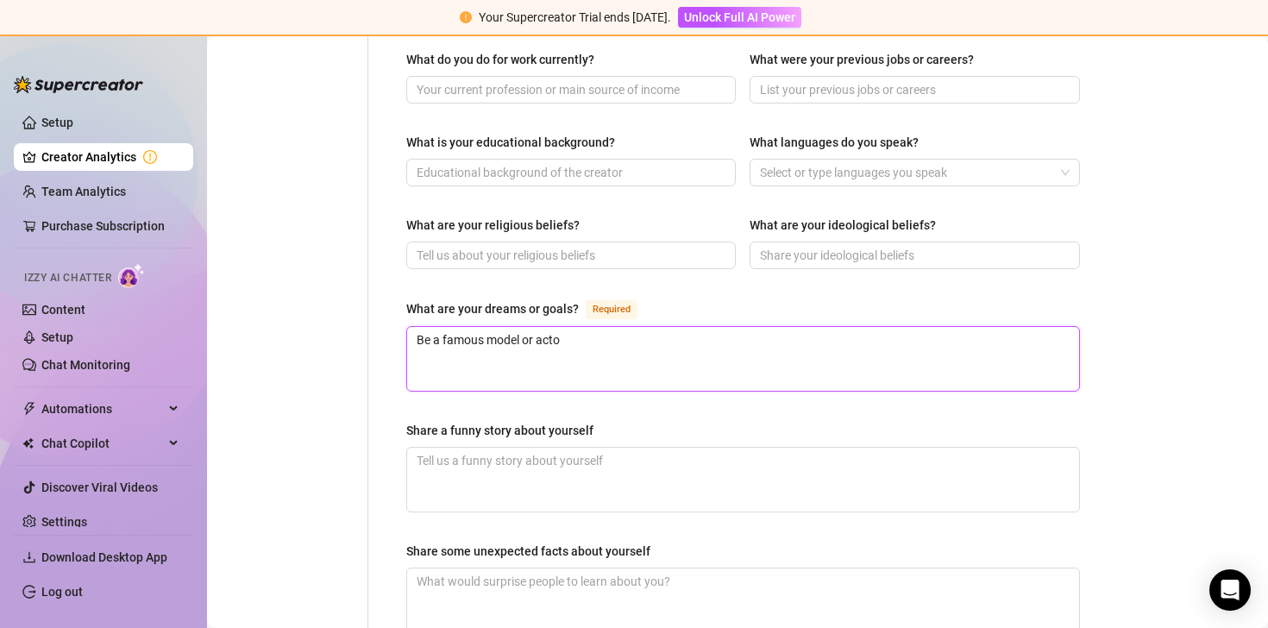
type textarea "Be a famous model or actor"
type textarea "Be a famous model or actore"
type textarea "Be a famous model or actor"
type textarea "Be a famous model or actor o"
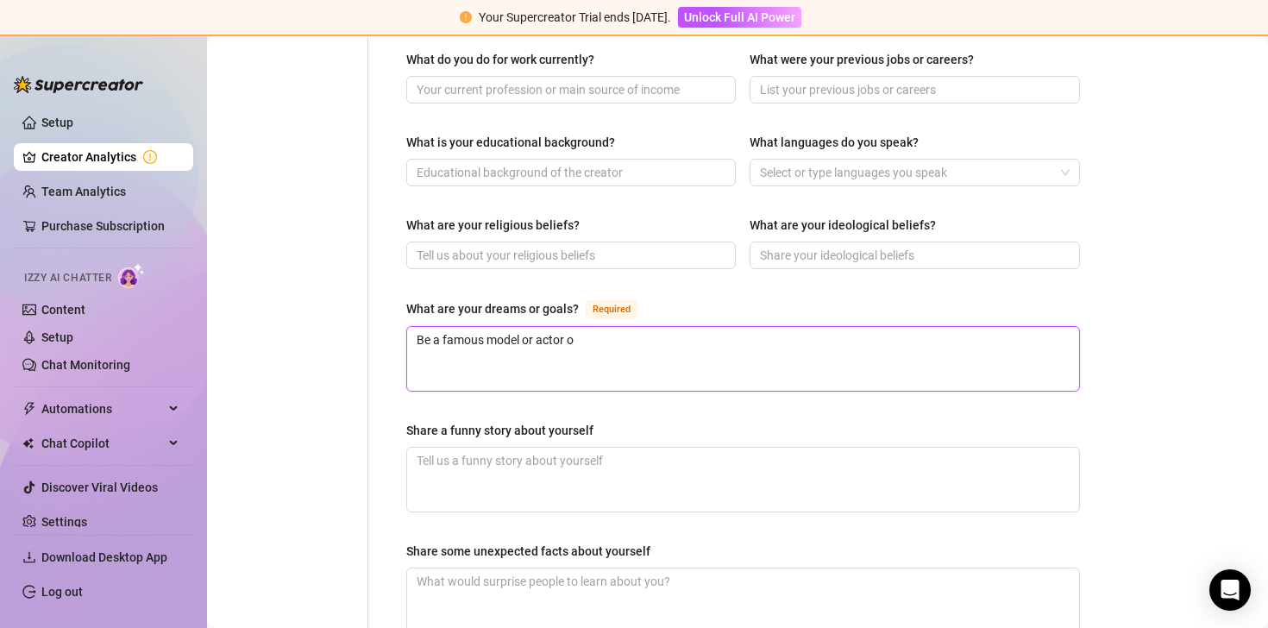
type textarea "Be a famous model or actor or"
type textarea "Be a famous model or actor or bo"
type textarea "Be a famous model or actor or bot"
type textarea "Be a famous model or actor or both"
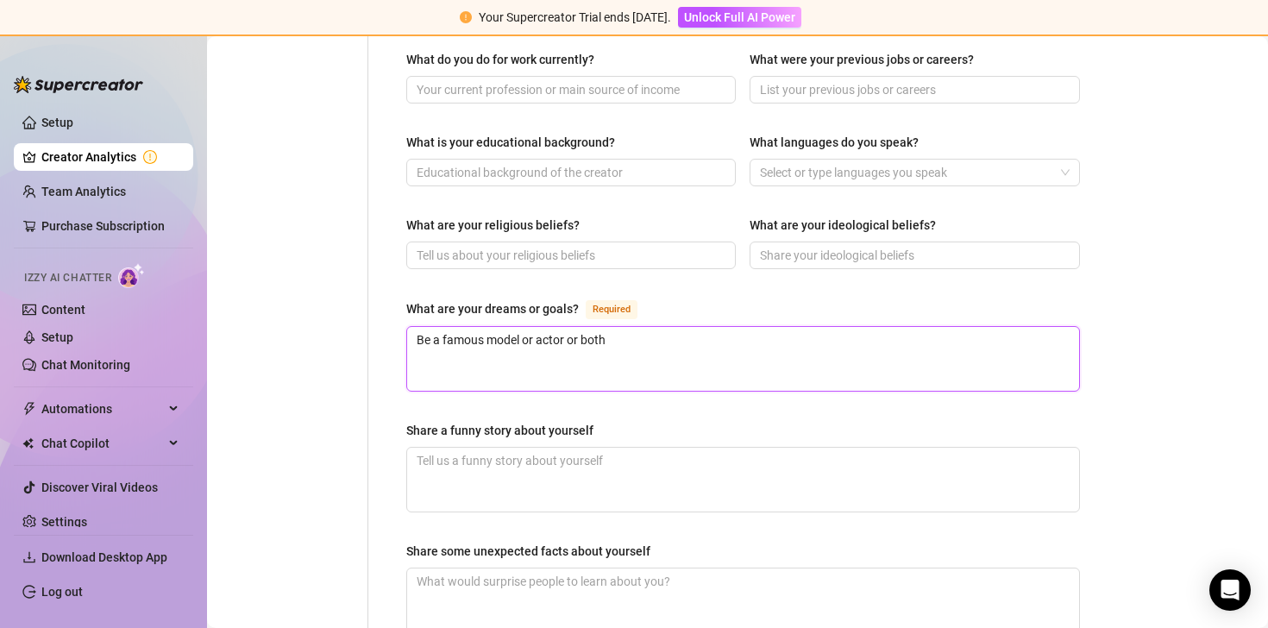
type textarea "Be a famous model or actor or both."
type textarea "Be a famous model or actor or both. S"
type textarea "Be a famous model or actor or both. So"
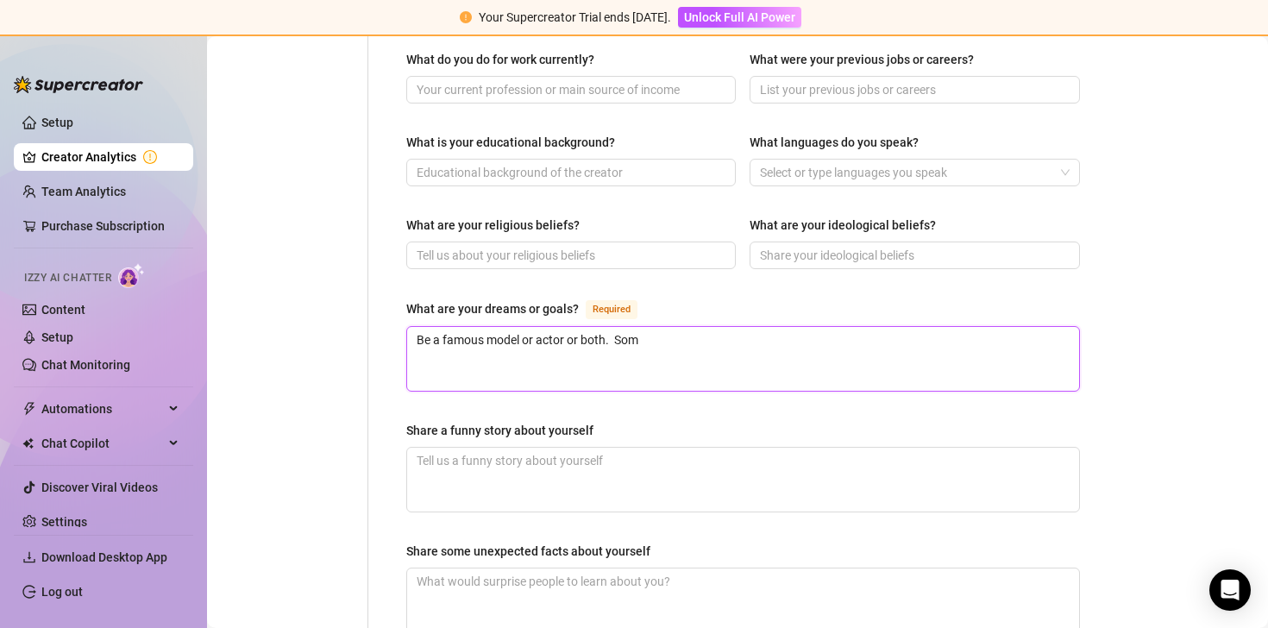
type textarea "Be a famous model or actor or both. Some"
type textarea "Be a famous model or actor or both. Some."
type textarea "Be a famous model or actor or both. Some.k"
type textarea "Be a famous model or actor or both. [DOMAIN_NAME]"
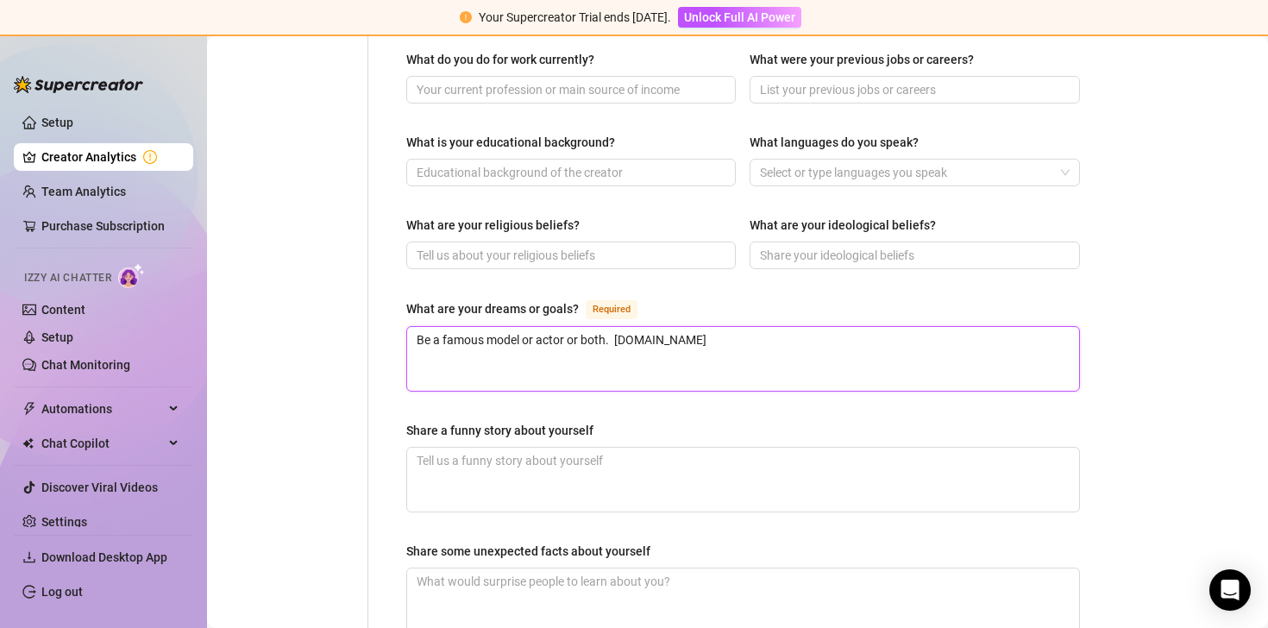
type textarea "Be a famous model or actor or both. Some.kin"
type textarea "Be a famous model or actor or both. Some.kind"
type textarea "Be a famous model or actor or both. Some.kinda"
type textarea "Be a famous model or actor or both. Some.kinda o"
type textarea "Be a famous model or actor or both. Some.kinda of"
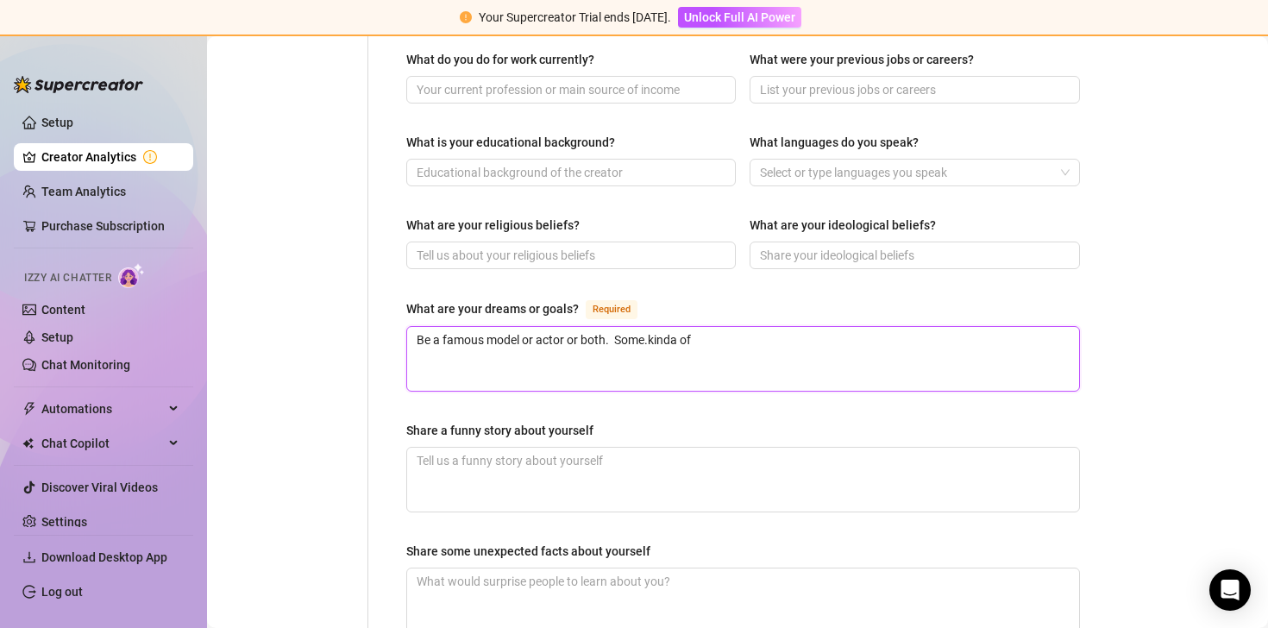
type textarea "Be a famous model or actor or both. Some.kinda o"
type textarea "Be a famous model or actor or both. Some.kinda"
type textarea "Be a famous model or actor or both. Some.kind"
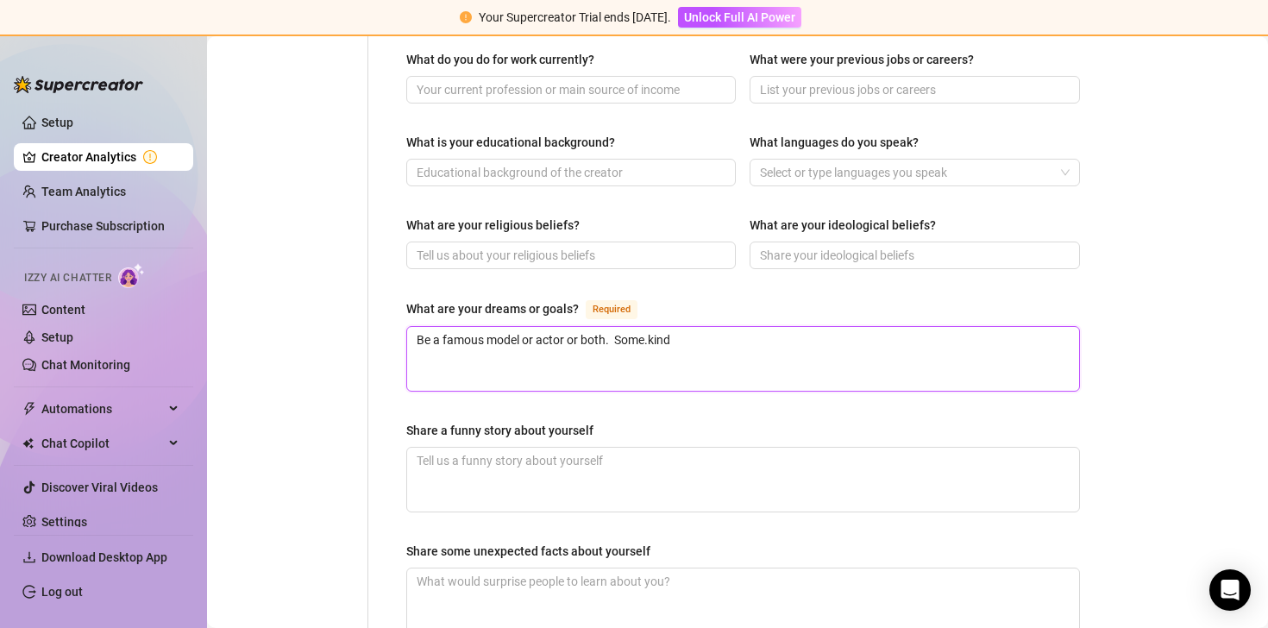
type textarea "Be a famous model or actor or both. Some.kind o"
type textarea "Be a famous model or actor or both. Some.kind of"
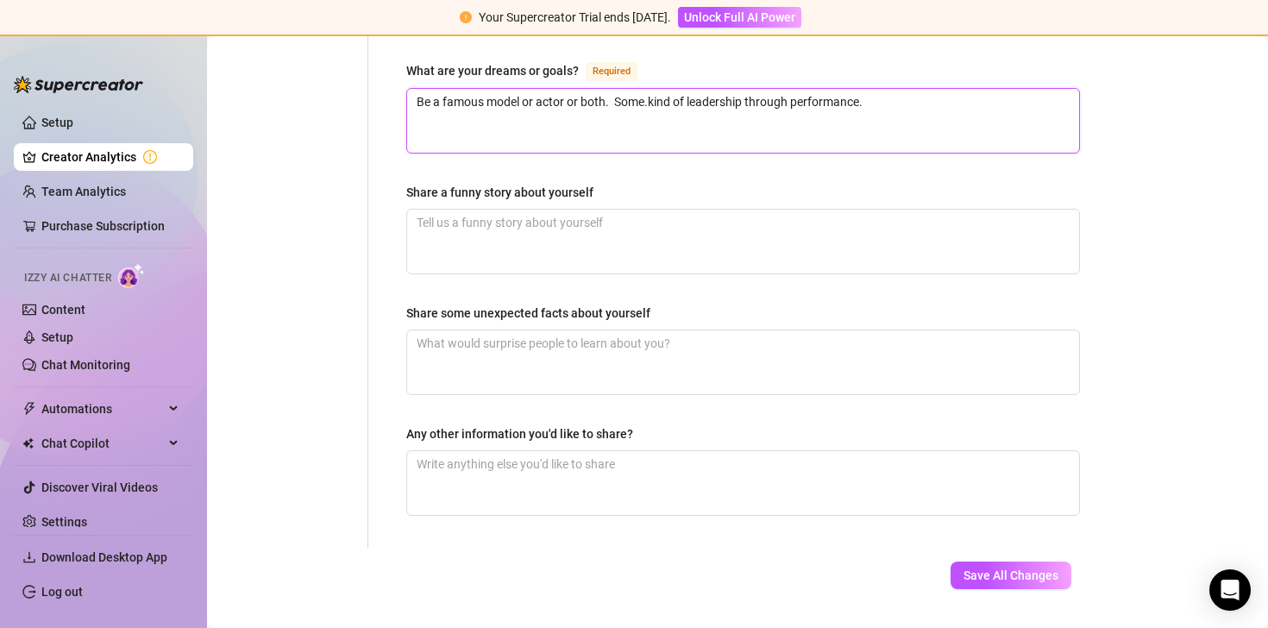
scroll to position [1115, 0]
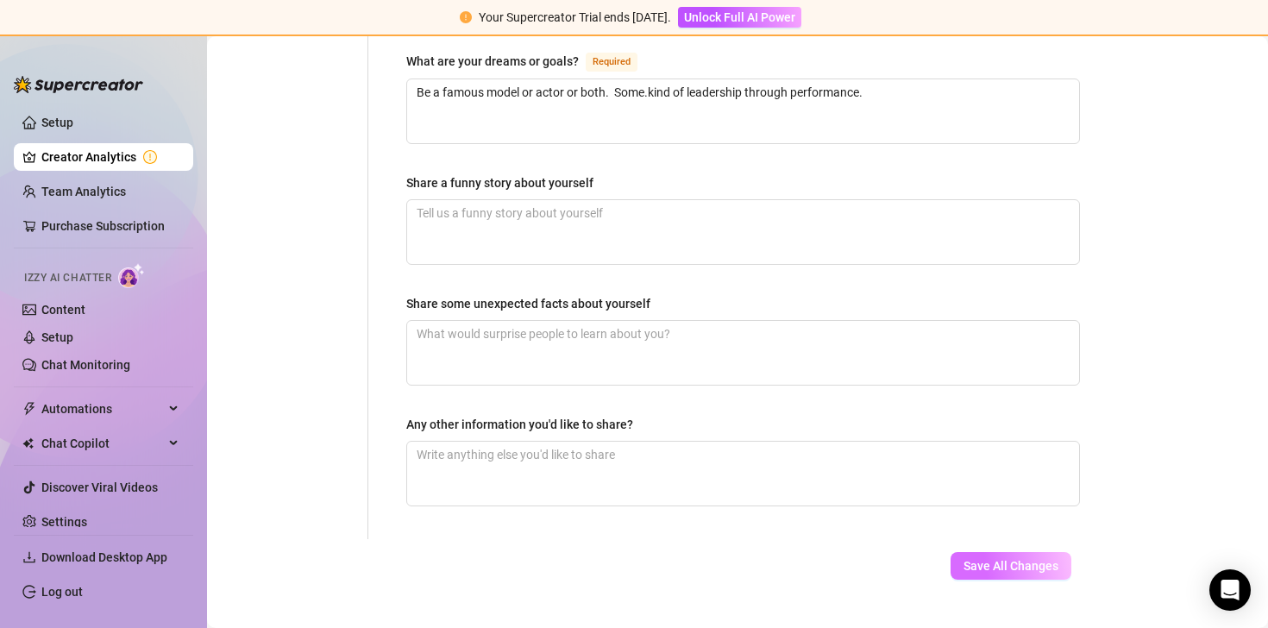
click at [1001, 559] on span "Save All Changes" at bounding box center [1011, 566] width 95 height 14
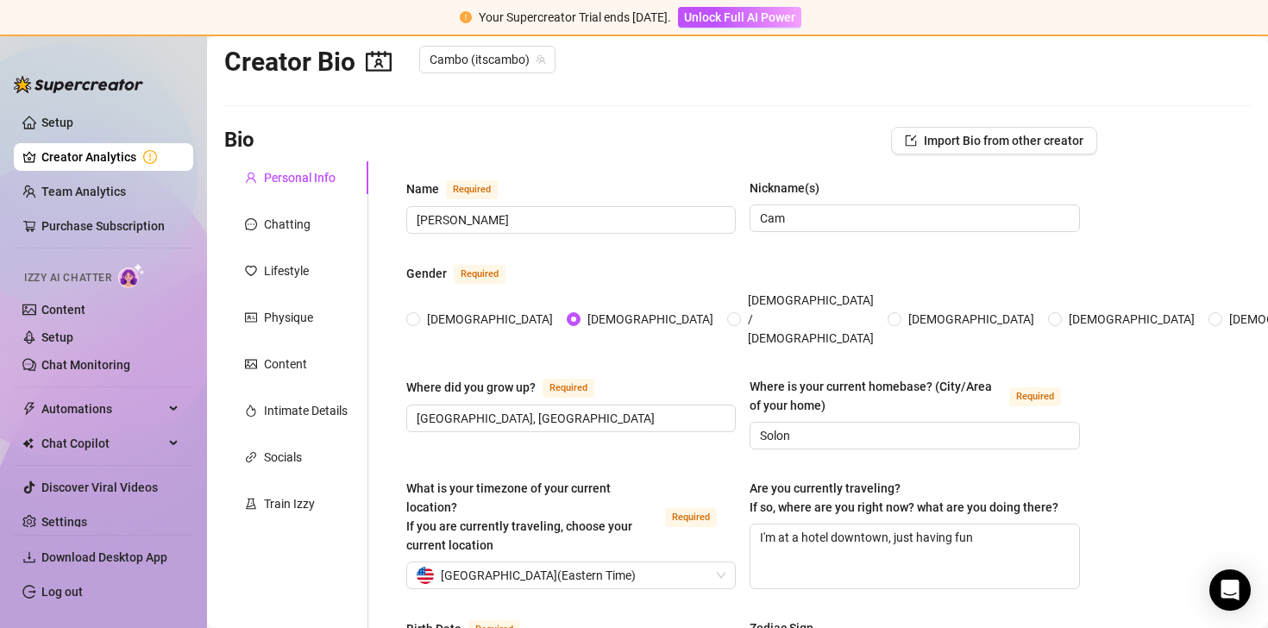
scroll to position [29, 0]
click at [296, 230] on div "Chatting" at bounding box center [287, 222] width 47 height 19
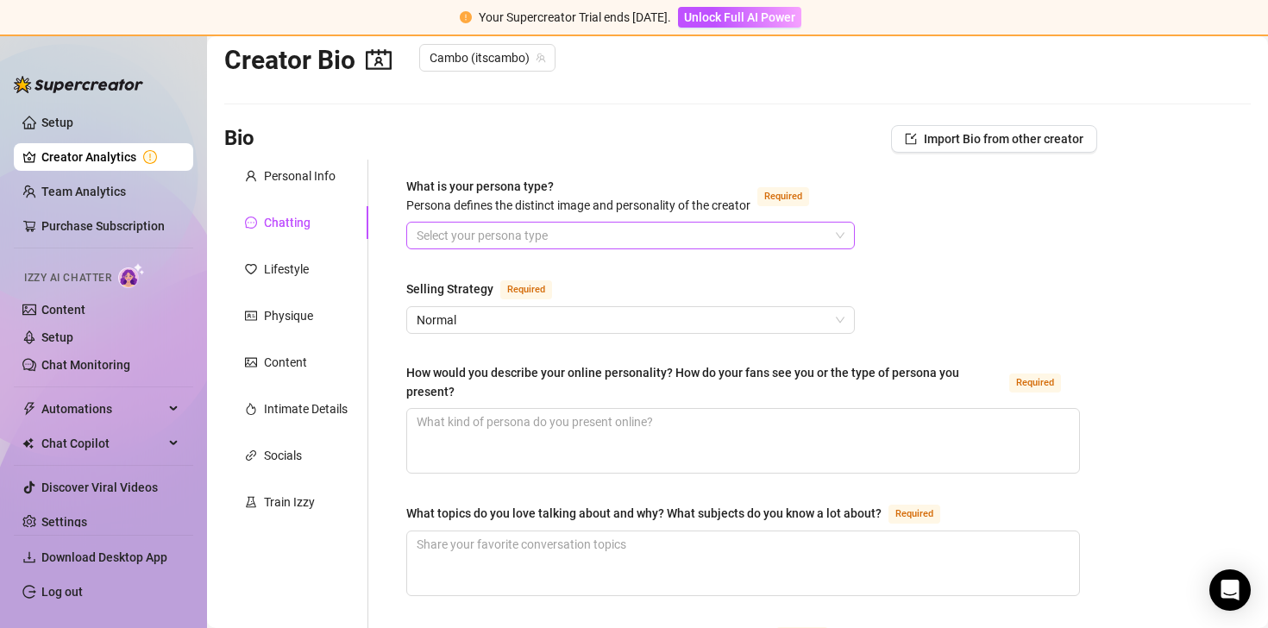
click at [460, 231] on input "What is your persona type? [PERSON_NAME] defines the distinct image and persona…" at bounding box center [623, 236] width 412 height 26
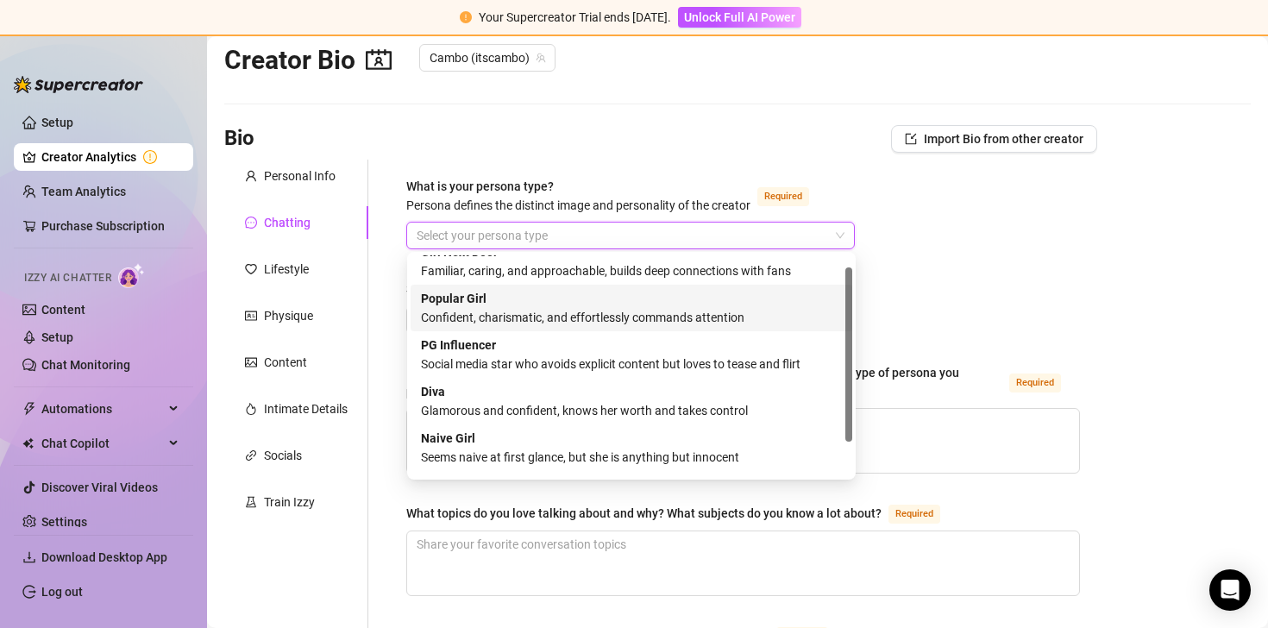
scroll to position [59, 0]
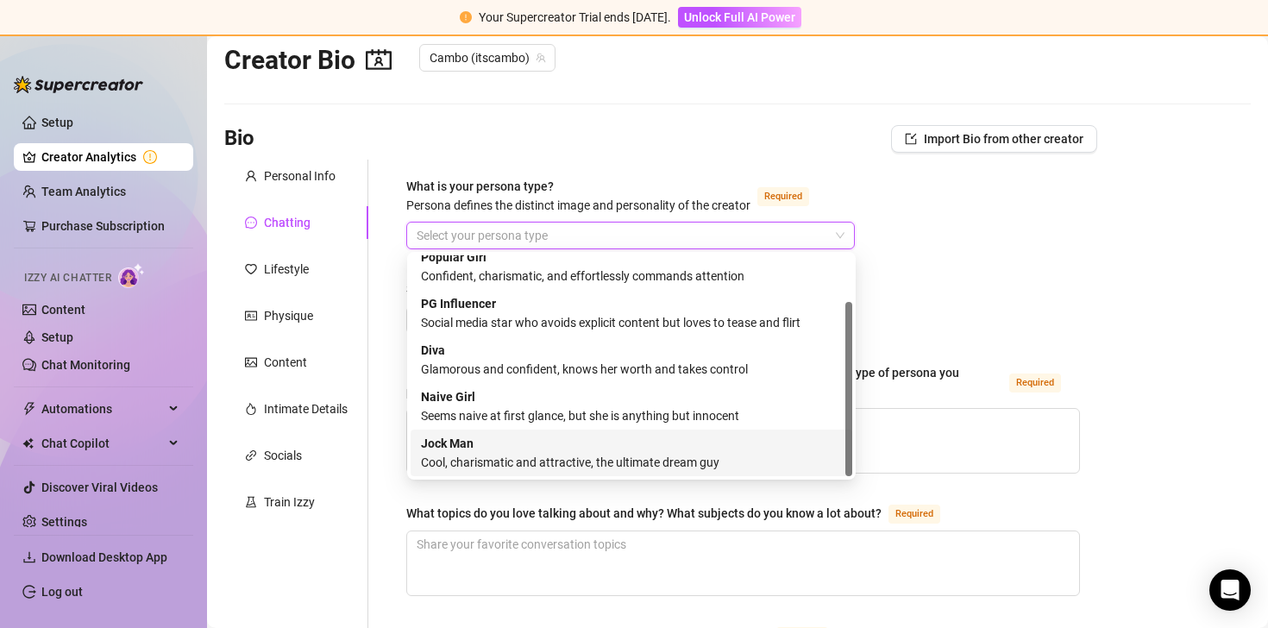
click at [613, 469] on div "Cool, charismatic and attractive, the ultimate dream guy" at bounding box center [631, 462] width 421 height 19
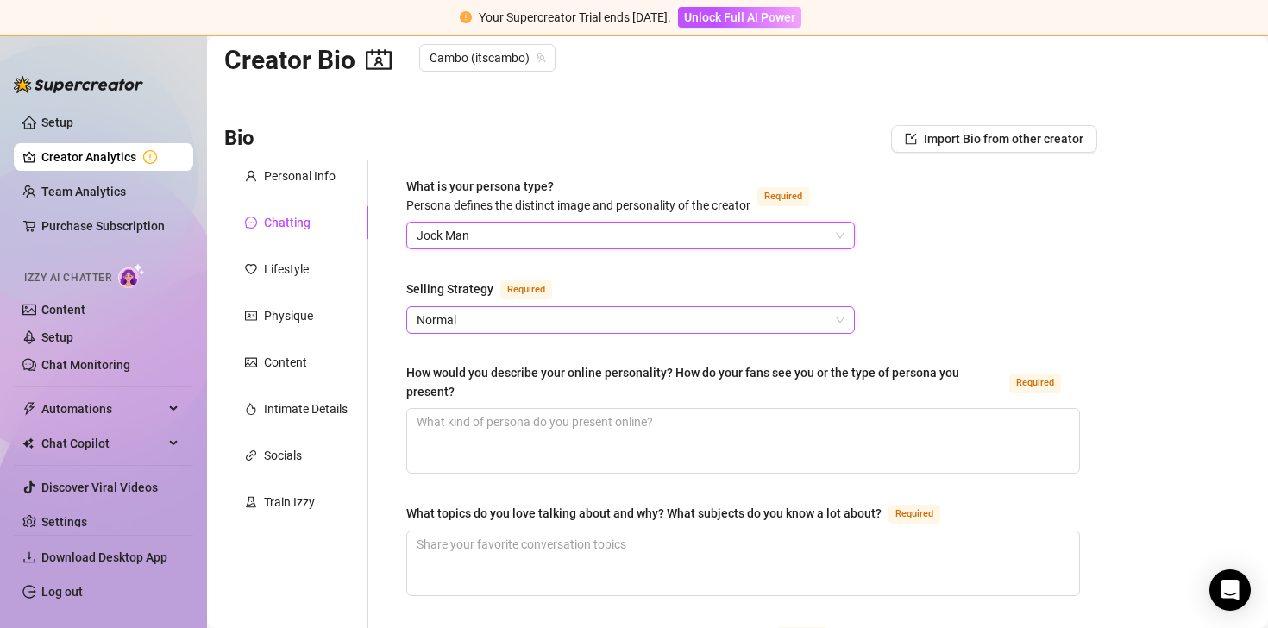
click at [520, 321] on span "Normal" at bounding box center [631, 320] width 428 height 26
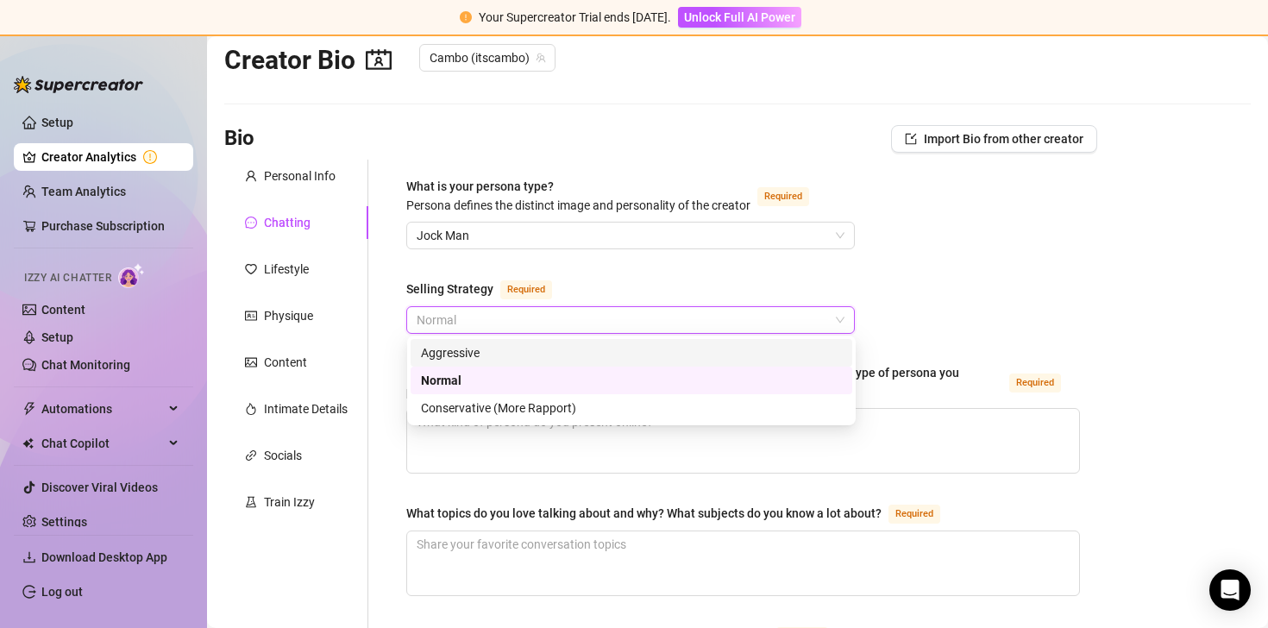
click at [511, 355] on div "Aggressive" at bounding box center [631, 352] width 421 height 19
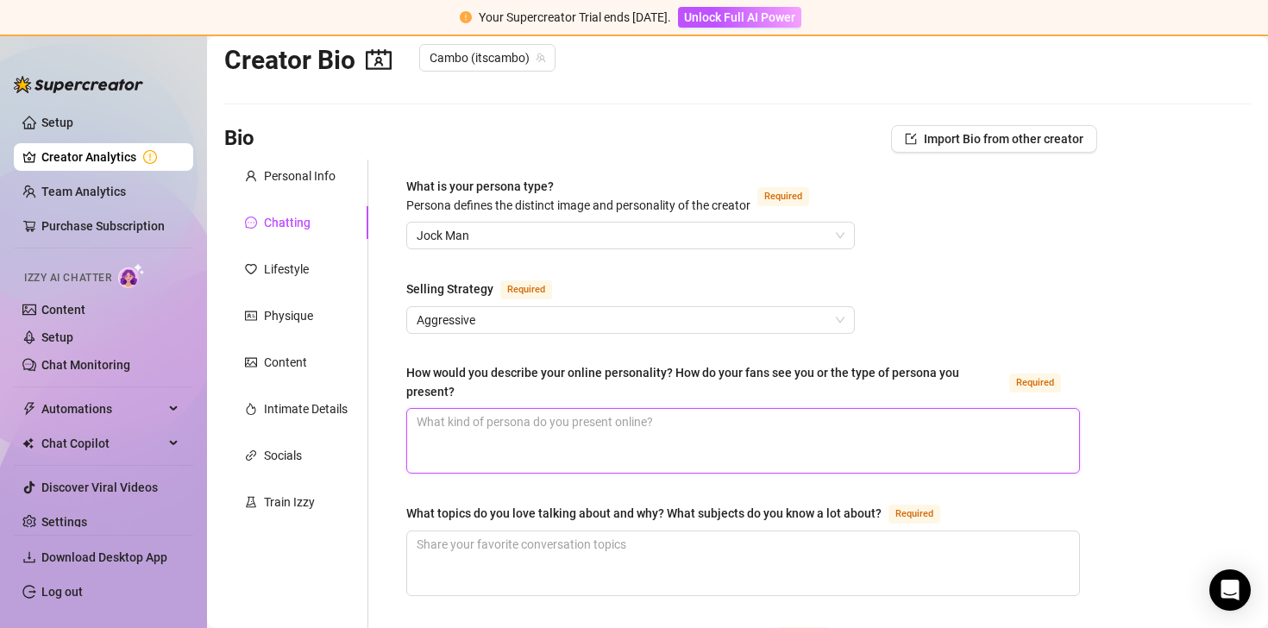
click at [695, 459] on textarea "How would you describe your online personality? How do your fans see you or the…" at bounding box center [743, 441] width 672 height 64
click at [930, 140] on span "Import Bio from other creator" at bounding box center [1004, 139] width 160 height 14
click at [998, 180] on input "search" at bounding box center [987, 186] width 136 height 26
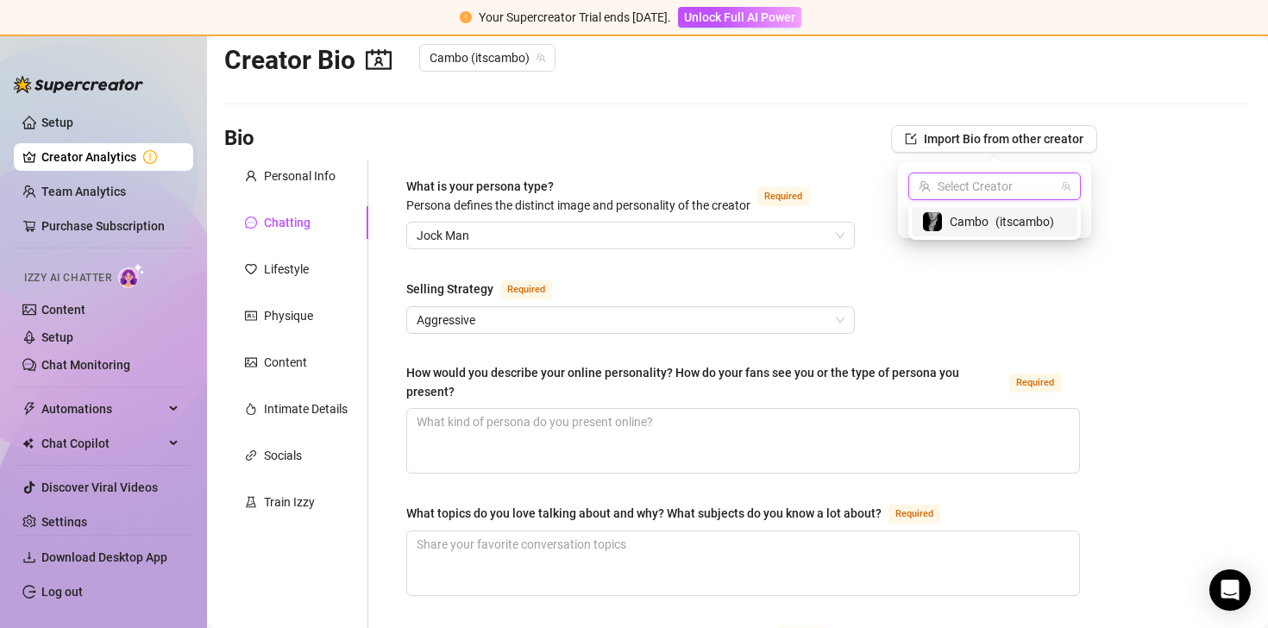
click at [996, 221] on span "( itscambo )" at bounding box center [1025, 221] width 59 height 19
click at [1040, 220] on span "Import" at bounding box center [1057, 217] width 36 height 14
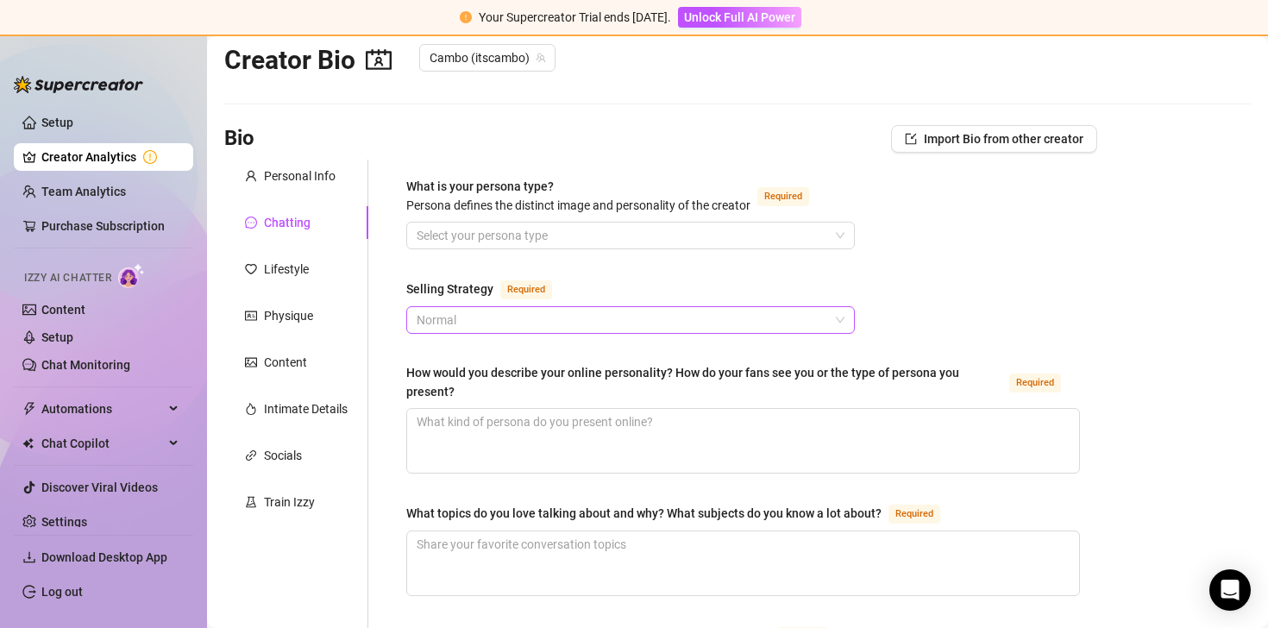
click at [698, 308] on span "Normal" at bounding box center [631, 320] width 428 height 26
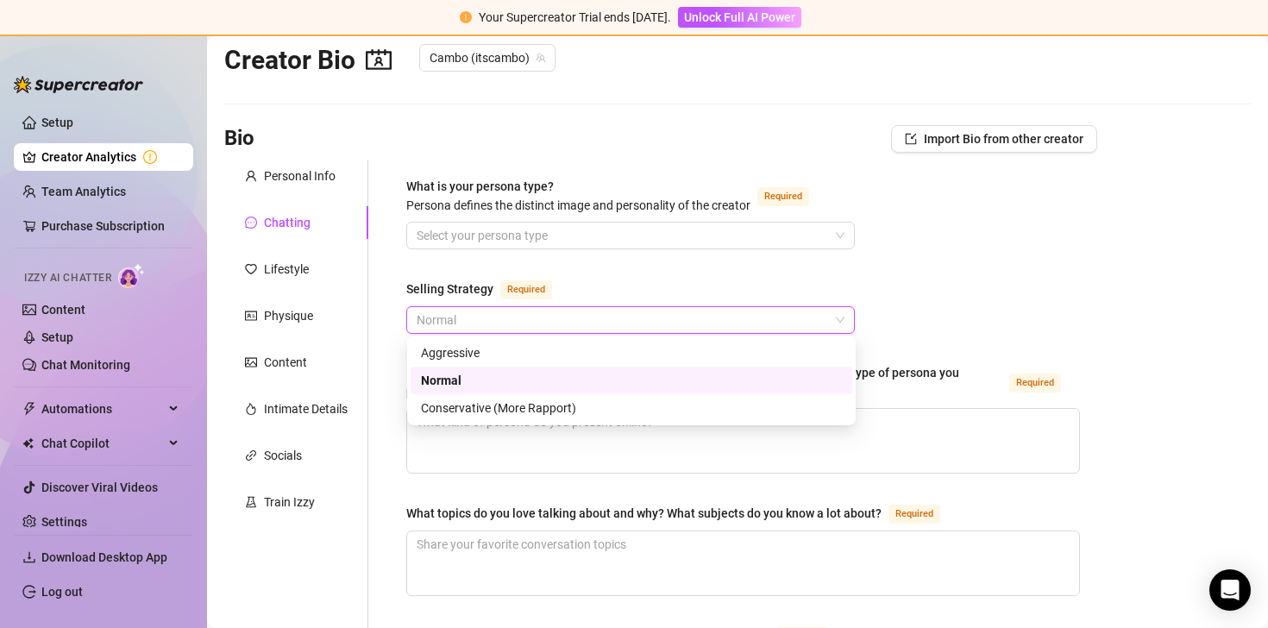
click at [682, 377] on div "Normal" at bounding box center [631, 380] width 421 height 19
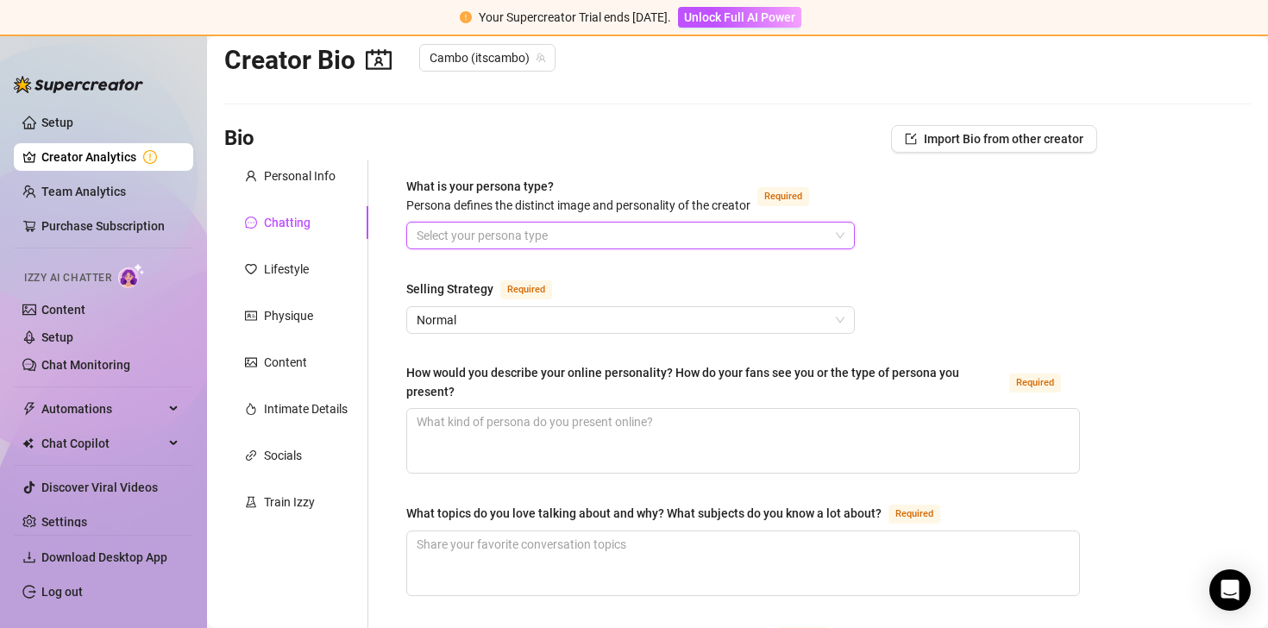
click at [647, 245] on input "What is your persona type? [PERSON_NAME] defines the distinct image and persona…" at bounding box center [623, 236] width 412 height 26
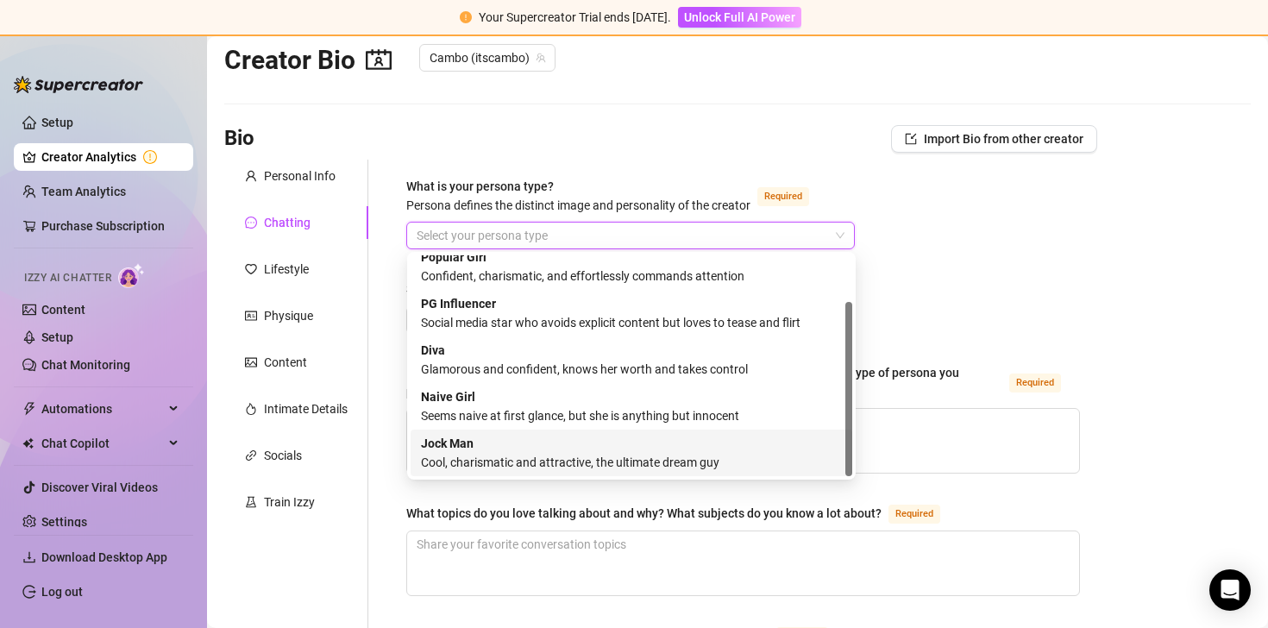
click at [617, 456] on div "Cool, charismatic and attractive, the ultimate dream guy" at bounding box center [631, 462] width 421 height 19
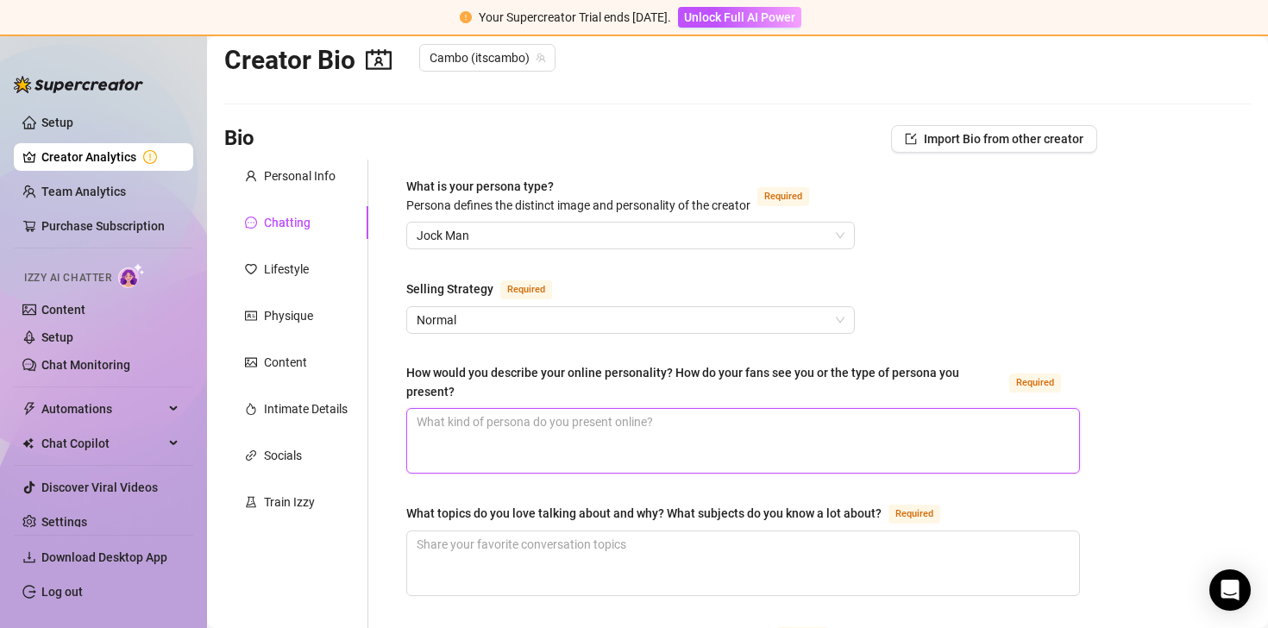
click at [627, 468] on textarea "How would you describe your online personality? How do your fans see you or the…" at bounding box center [743, 441] width 672 height 64
click at [575, 424] on textarea "I like to play it cool and flirtatous, i think my fans see that" at bounding box center [743, 441] width 672 height 64
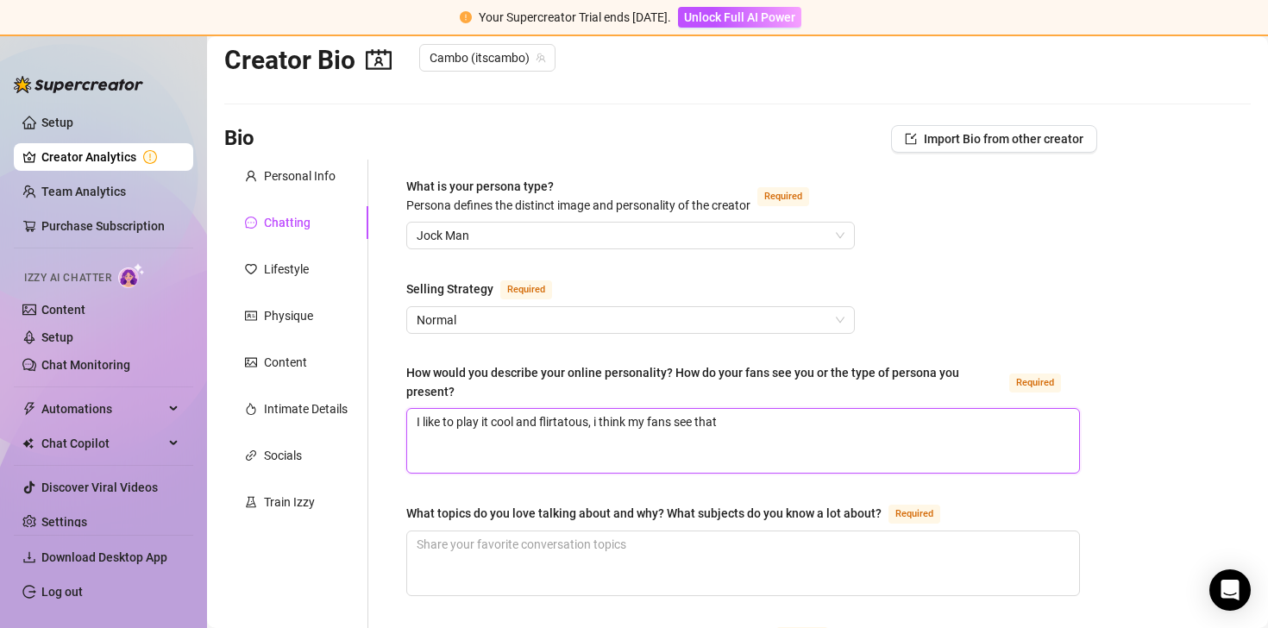
click at [563, 428] on textarea "I like to play it cool and flirtatous, i think my fans see that" at bounding box center [743, 441] width 672 height 64
click at [581, 505] on div "What topics do you love talking about and why? What subjects do you know a lot …" at bounding box center [643, 513] width 475 height 19
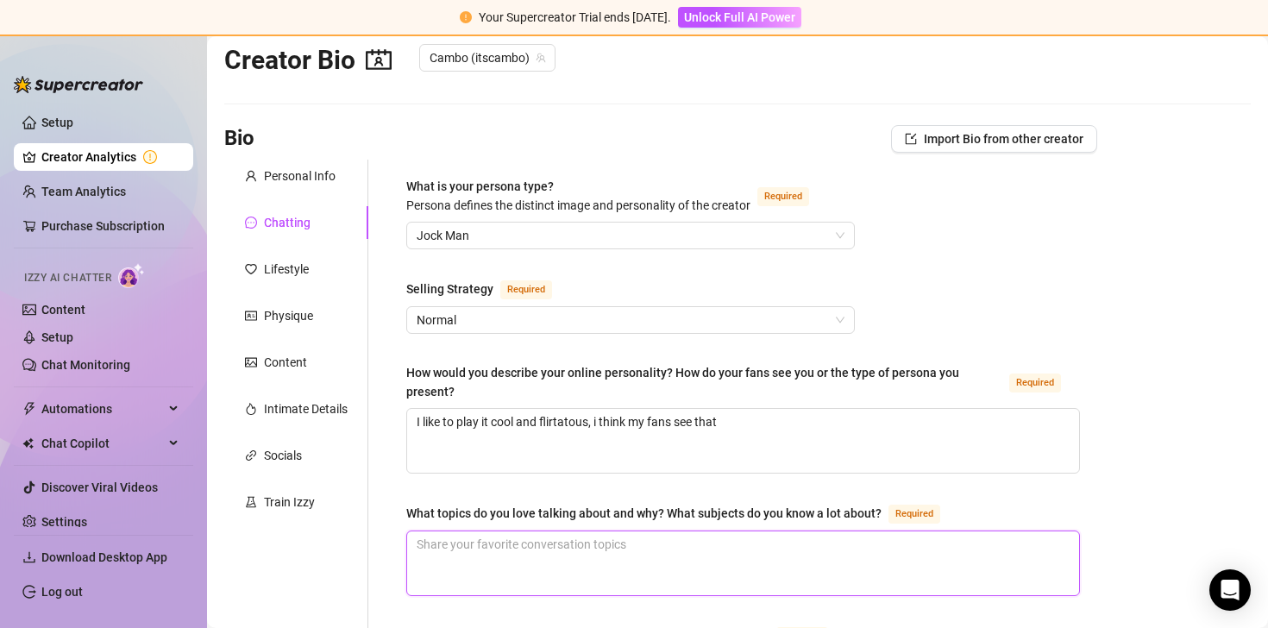
click at [581, 531] on textarea "What topics do you love talking about and why? What subjects do you know a lot …" at bounding box center [743, 563] width 672 height 64
click at [651, 554] on textarea "What topics do you love talking about and why? What subjects do you know a lot …" at bounding box center [743, 563] width 672 height 64
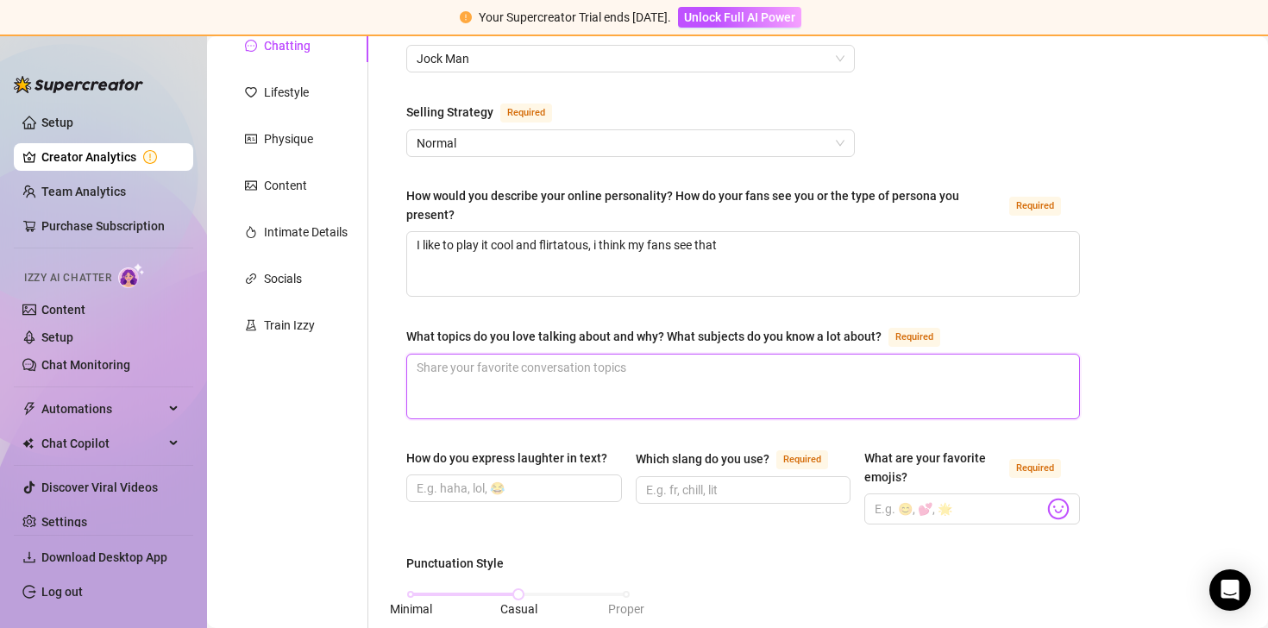
scroll to position [210, 0]
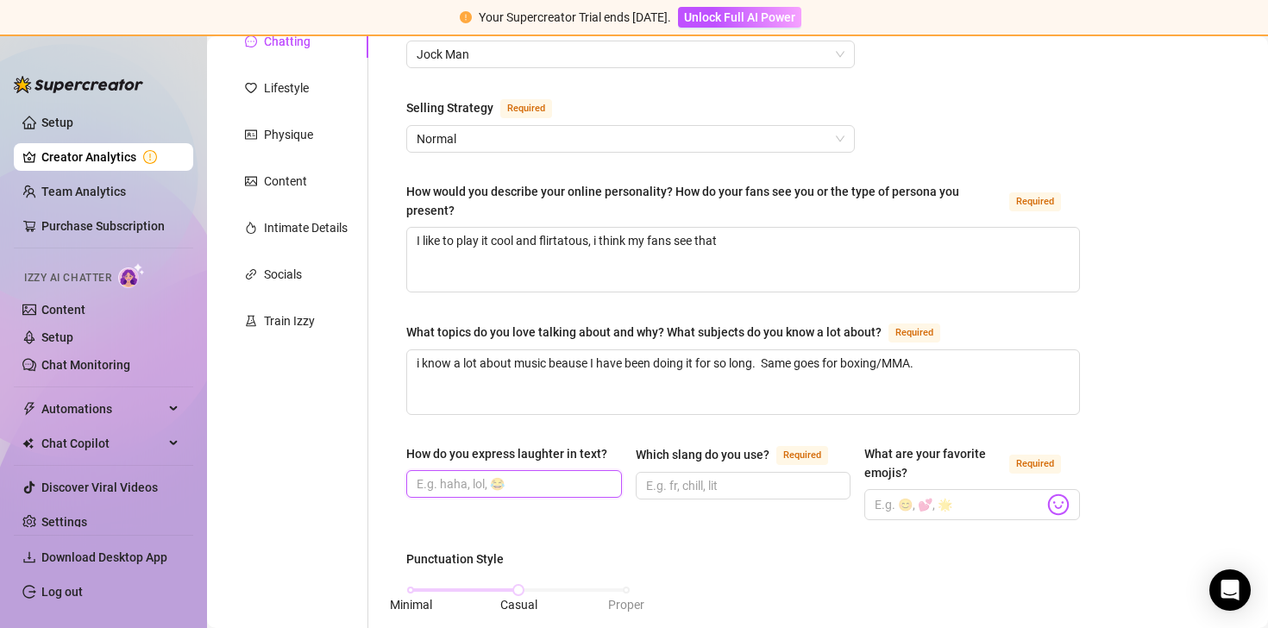
click at [518, 489] on input "How do you express laughter in text?" at bounding box center [513, 483] width 192 height 19
click at [715, 489] on input "Which slang do you use? Required" at bounding box center [742, 485] width 192 height 19
click at [914, 509] on input "What are your favorite emojis? Required" at bounding box center [959, 504] width 169 height 22
click at [1058, 501] on img at bounding box center [1058, 504] width 22 height 22
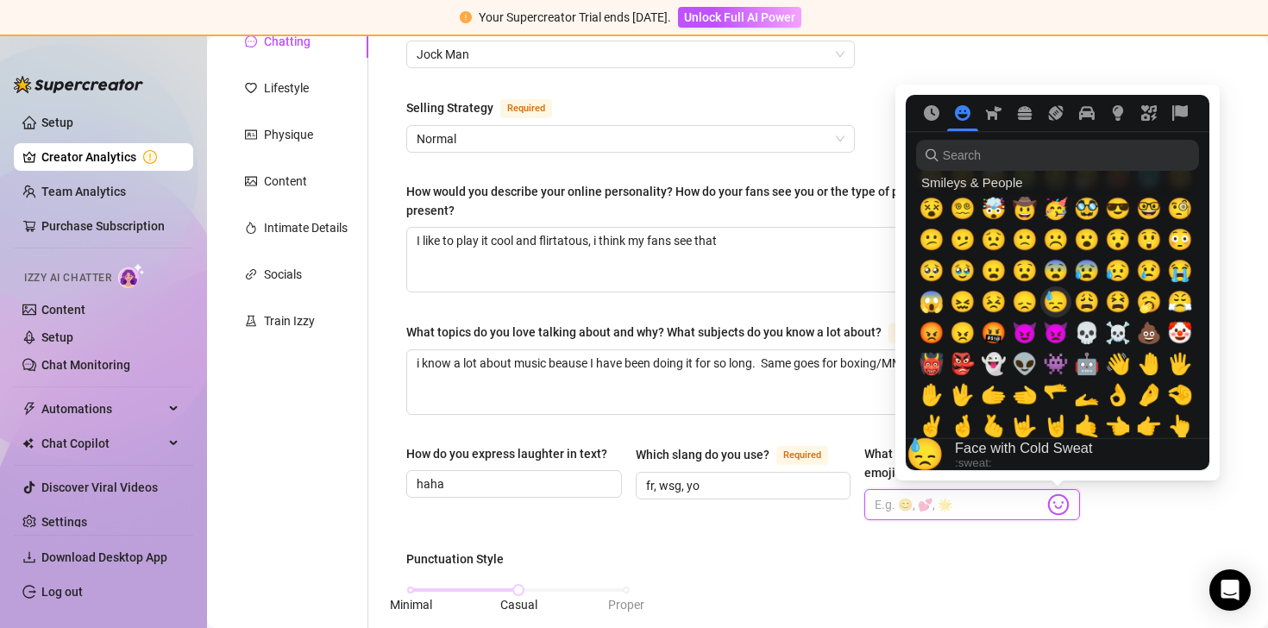
scroll to position [305, 0]
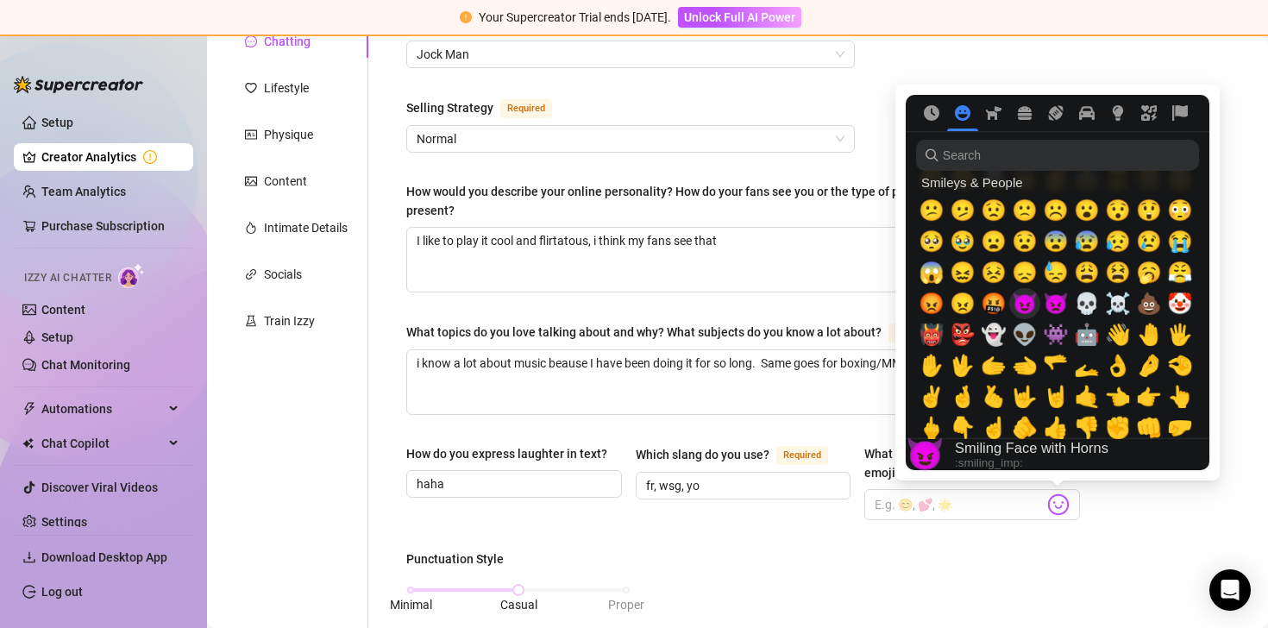
click at [1029, 298] on span "😈" at bounding box center [1025, 304] width 26 height 24
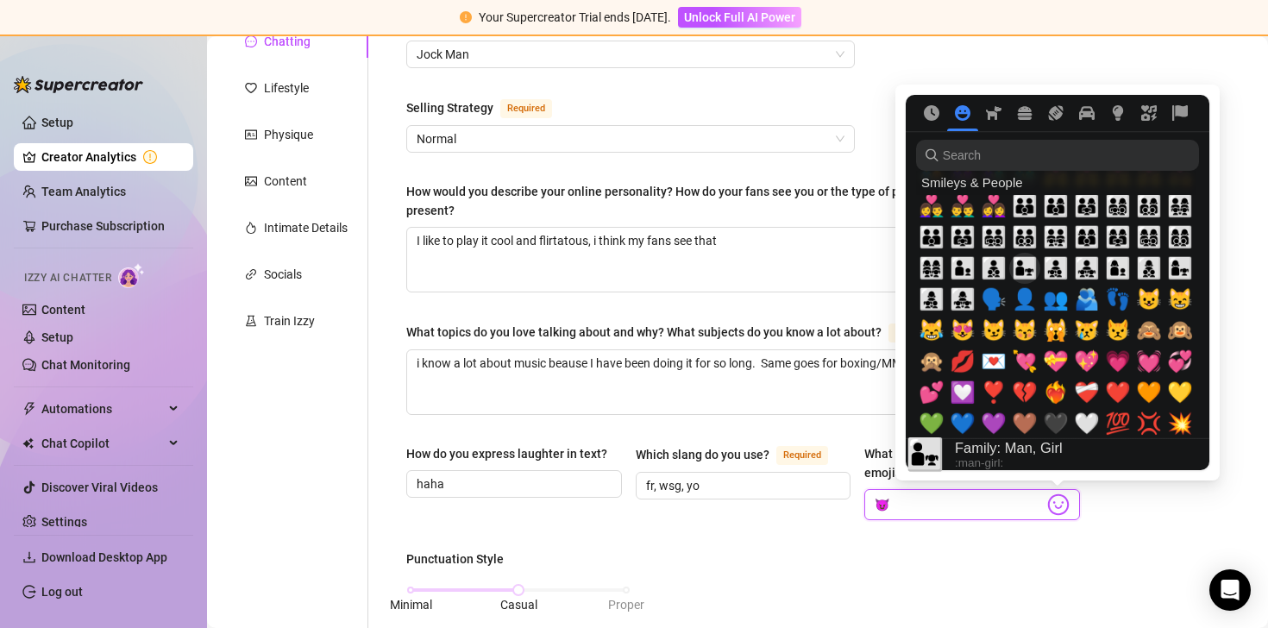
scroll to position [1630, 0]
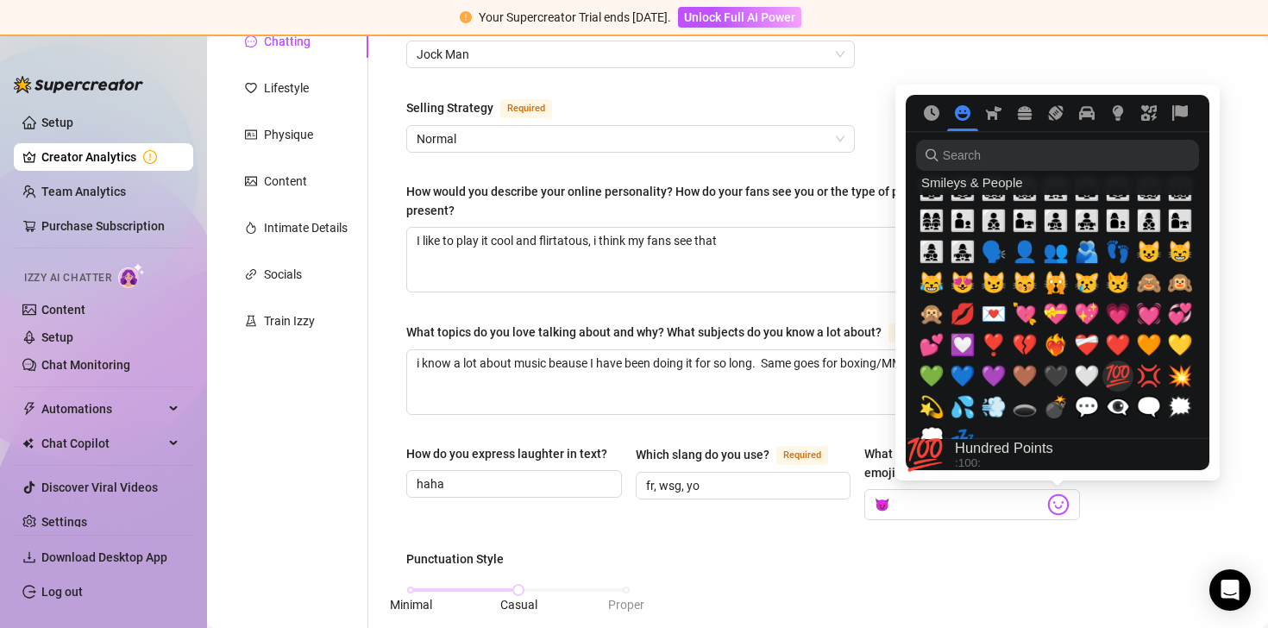
click at [1121, 370] on span "💯" at bounding box center [1118, 376] width 26 height 24
click at [1031, 347] on span "💔" at bounding box center [1025, 345] width 26 height 24
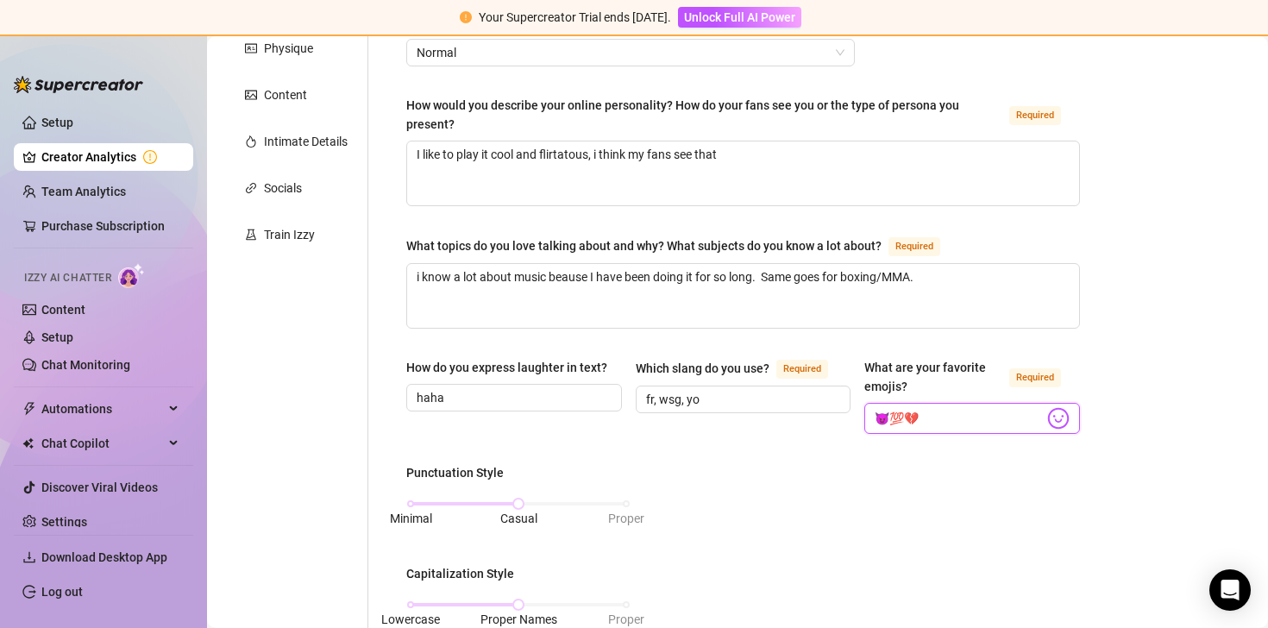
scroll to position [320, 0]
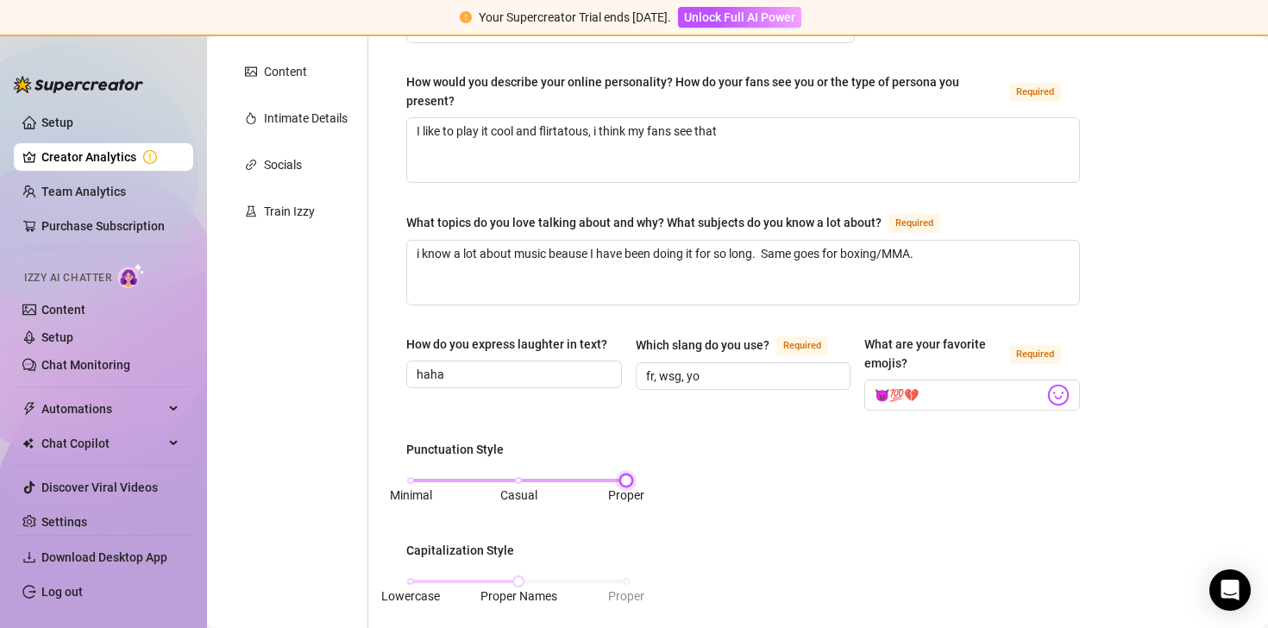
click at [617, 477] on div "Minimal Casual Proper" at bounding box center [519, 480] width 216 height 10
click at [605, 579] on div "Lowercase Proper Names Proper" at bounding box center [519, 581] width 216 height 10
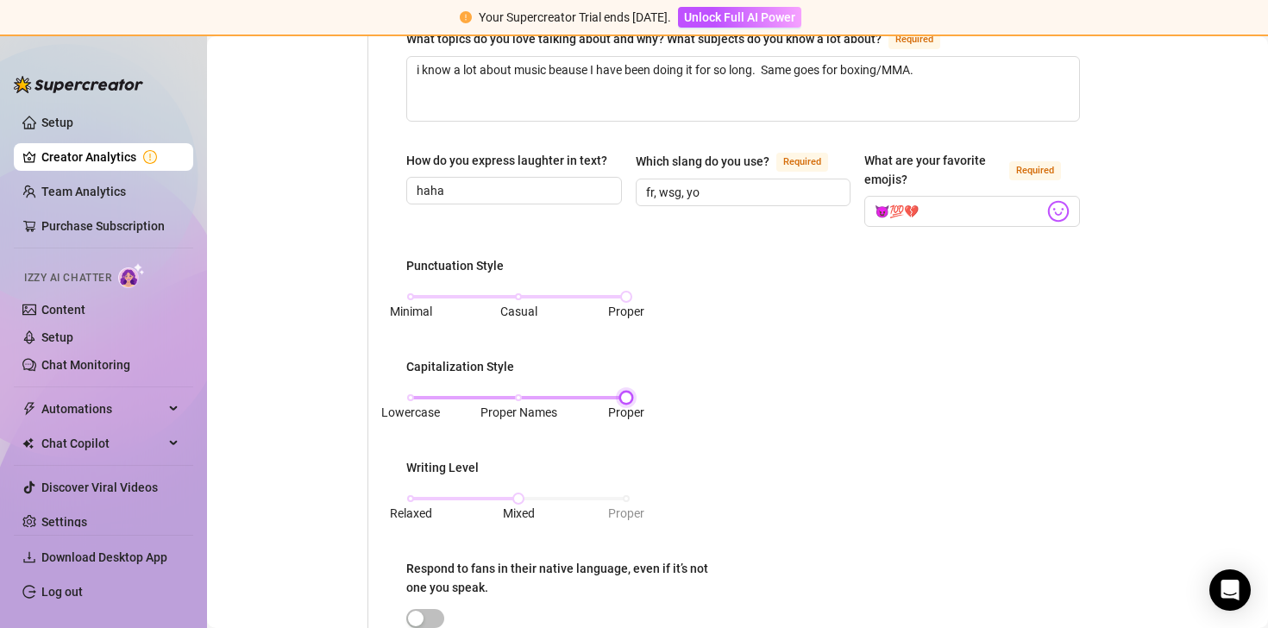
scroll to position [516, 0]
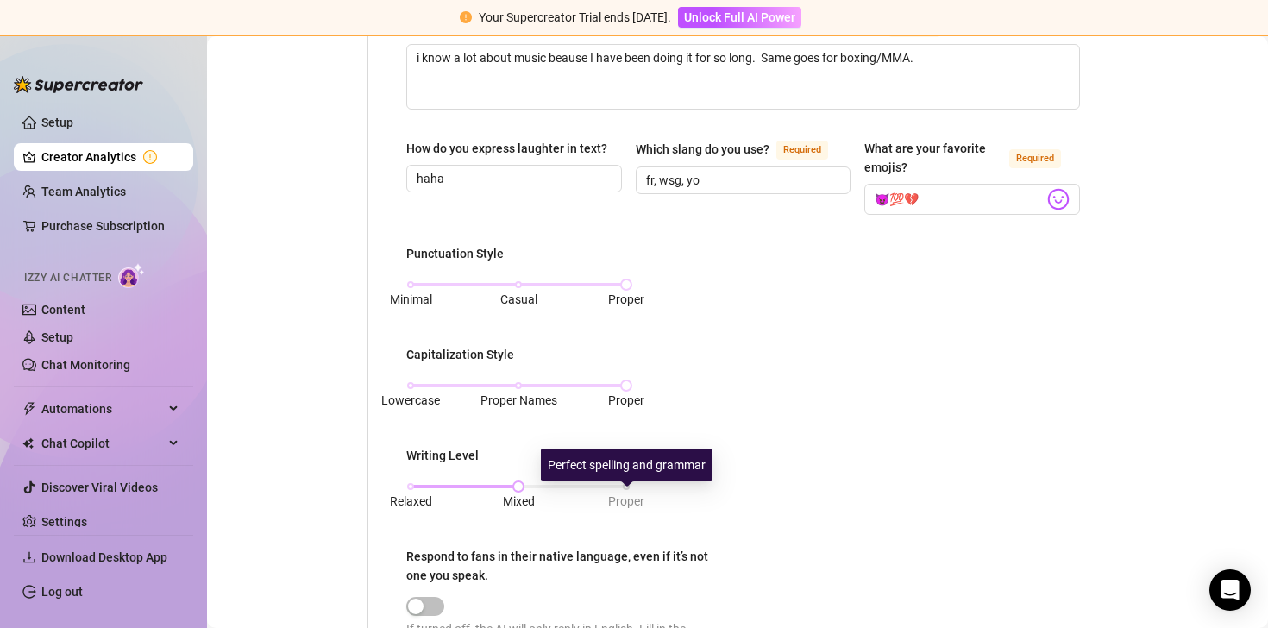
click at [621, 492] on span "Proper" at bounding box center [626, 501] width 36 height 19
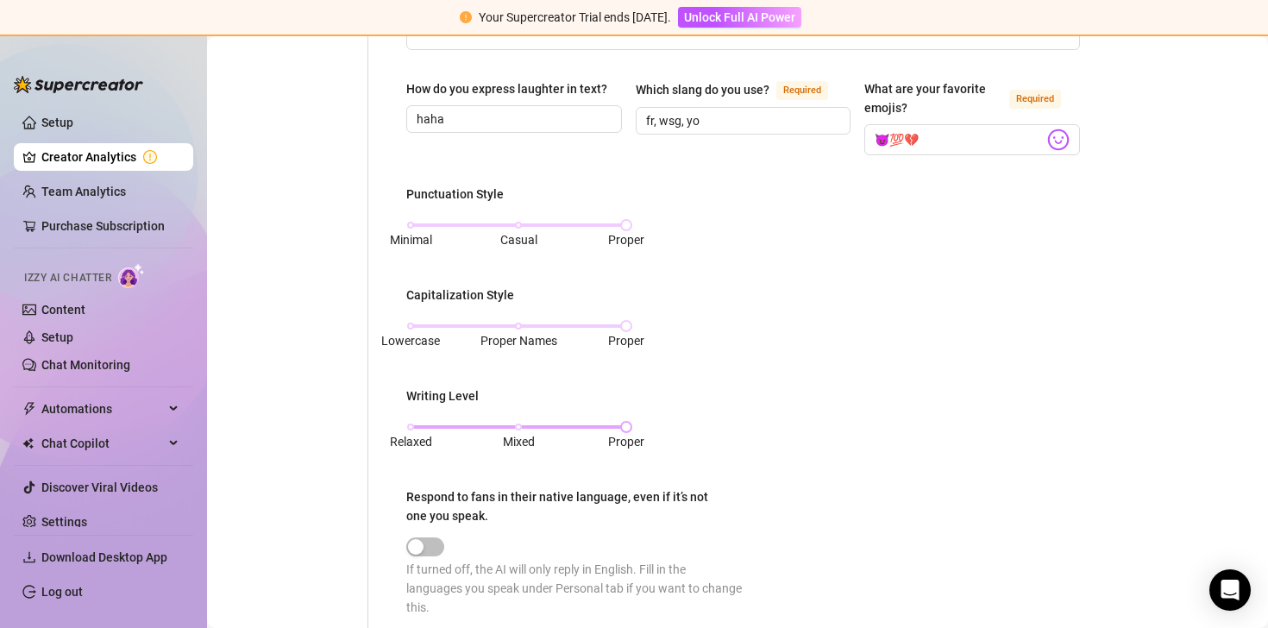
scroll to position [586, 0]
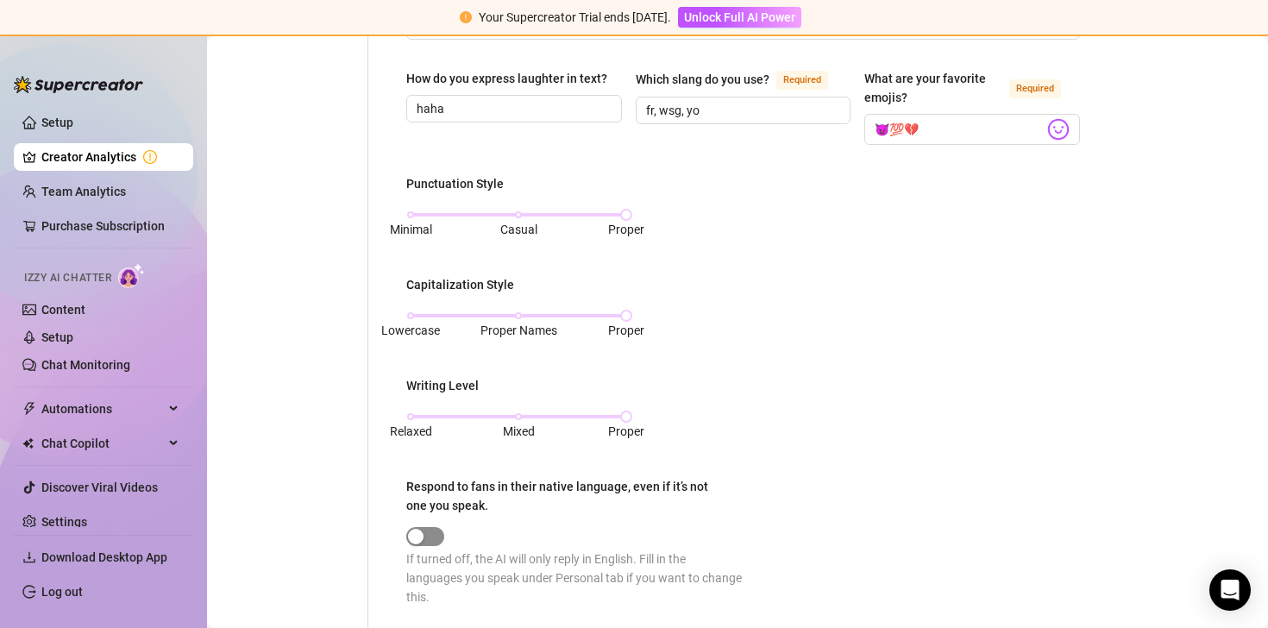
click at [435, 540] on span "button" at bounding box center [425, 536] width 38 height 19
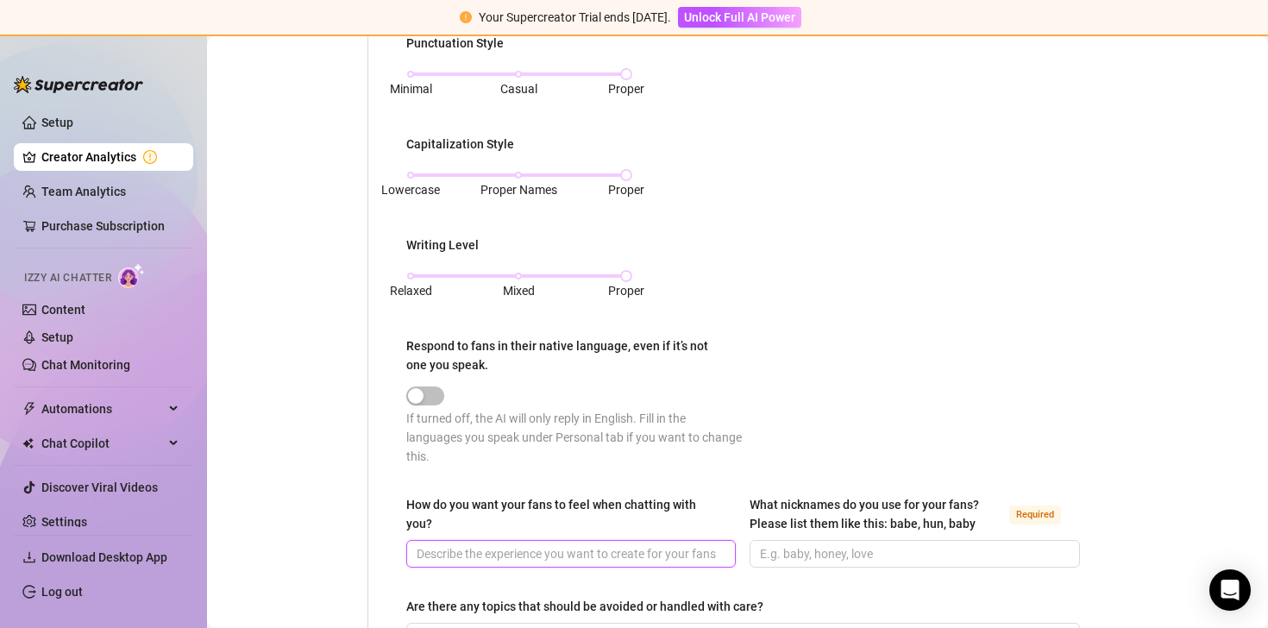
click at [508, 544] on input "How do you want your fans to feel when chatting with you?" at bounding box center [569, 553] width 305 height 19
click at [836, 556] on input "What nicknames do you use for your fans? Please list them like this: babe, hun,…" at bounding box center [912, 553] width 305 height 19
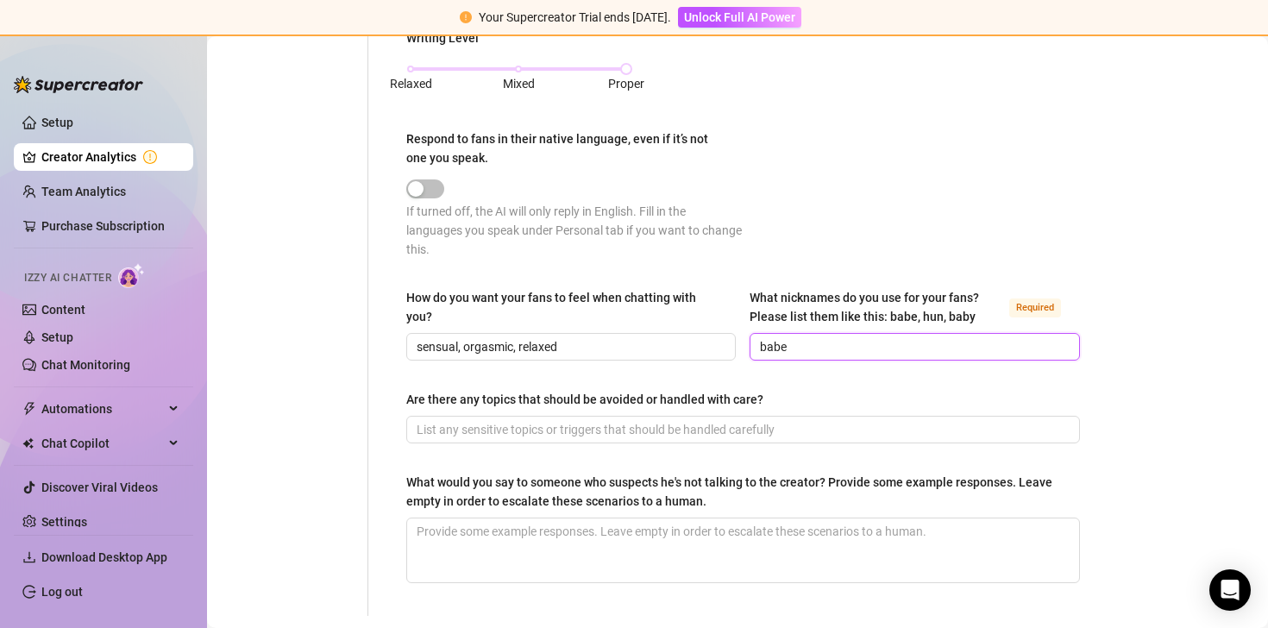
scroll to position [934, 0]
click at [725, 437] on span at bounding box center [743, 429] width 674 height 28
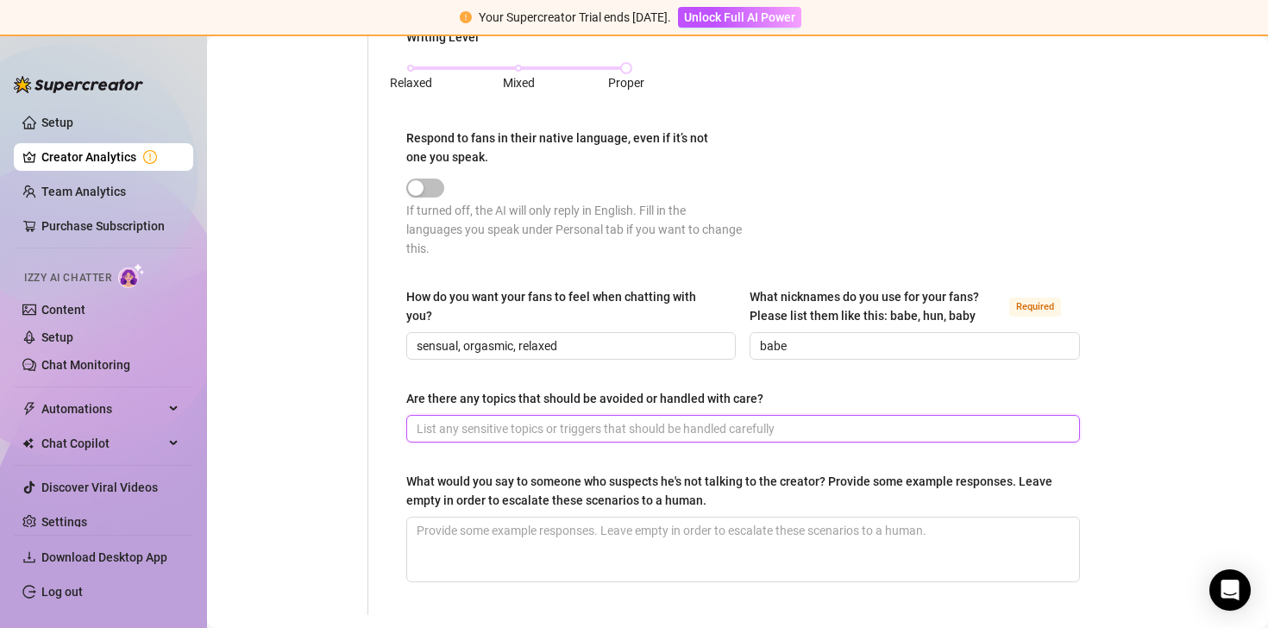
click at [729, 430] on input "Are there any topics that should be avoided or handled with care?" at bounding box center [742, 428] width 650 height 19
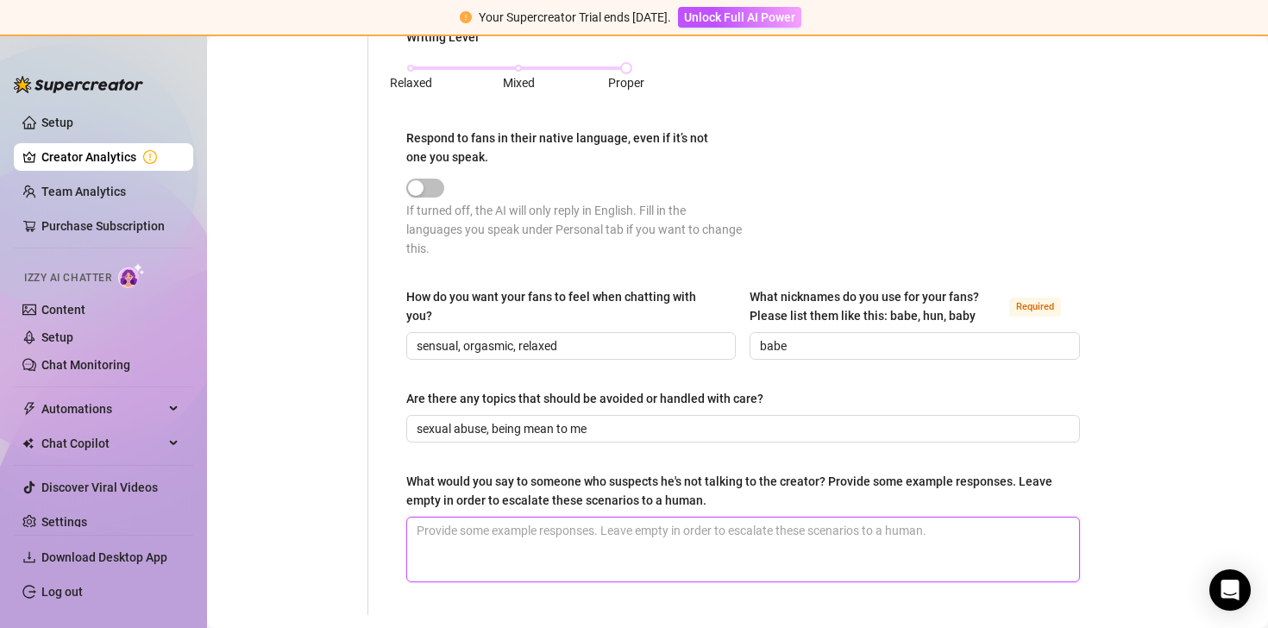
click at [749, 542] on textarea "What would you say to someone who suspects he's not talking to the creator? Pro…" at bounding box center [743, 550] width 672 height 64
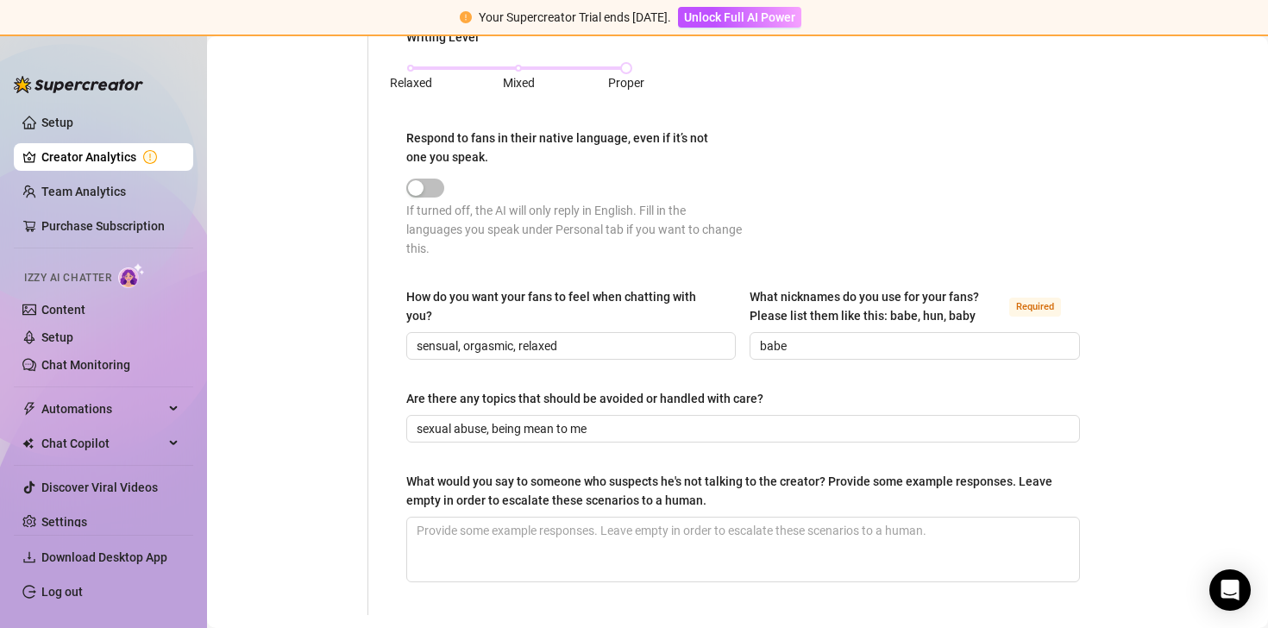
click at [634, 498] on div "What would you say to someone who suspects he's not talking to the creator? Pro…" at bounding box center [737, 491] width 662 height 38
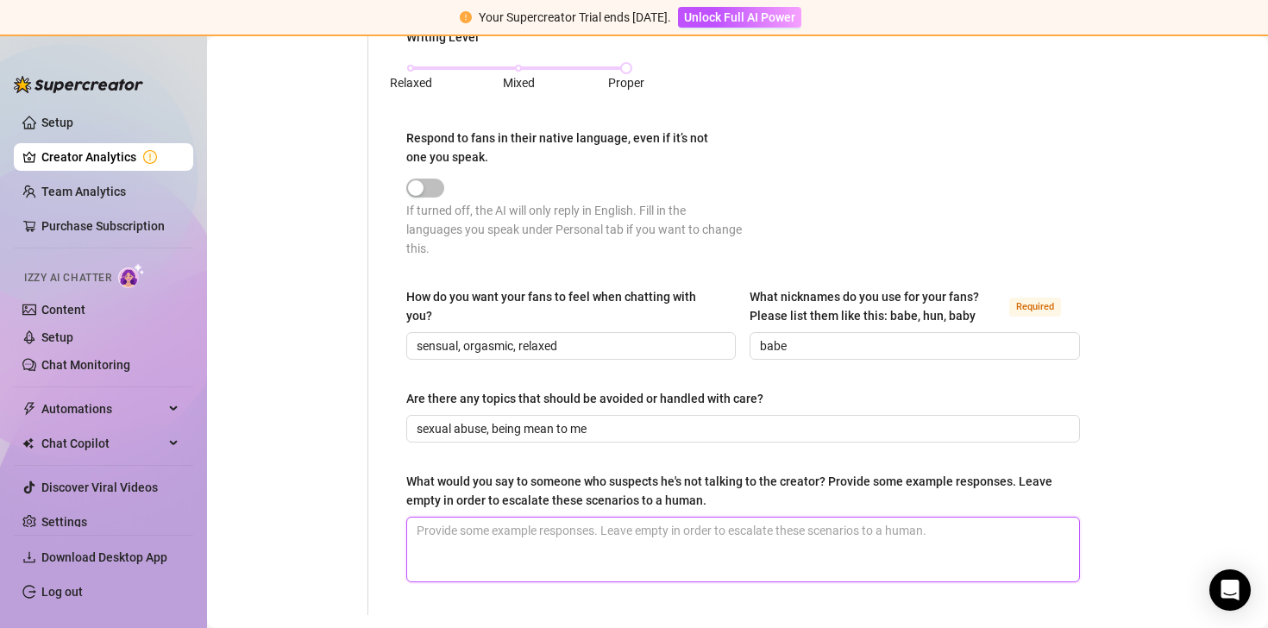
click at [634, 518] on textarea "What would you say to someone who suspects he's not talking to the creator? Pro…" at bounding box center [743, 550] width 672 height 64
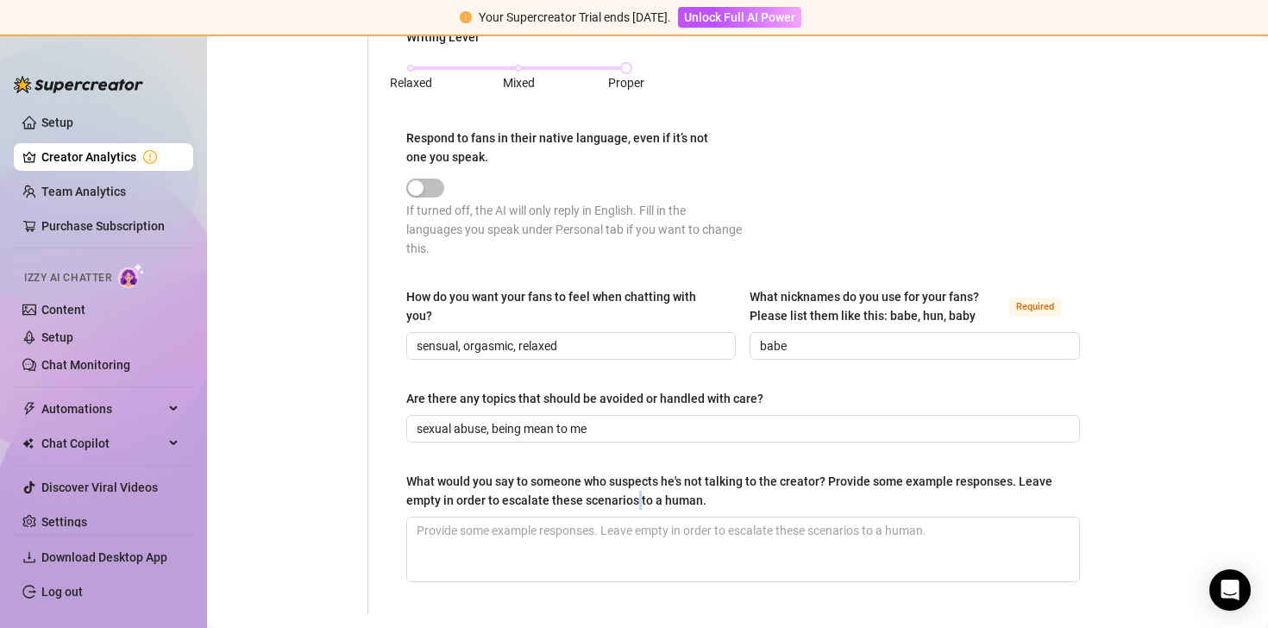
click at [634, 498] on div "What would you say to someone who suspects he's not talking to the creator? Pro…" at bounding box center [737, 491] width 662 height 38
click at [634, 518] on textarea "What would you say to someone who suspects he's not talking to the creator? Pro…" at bounding box center [743, 550] width 672 height 64
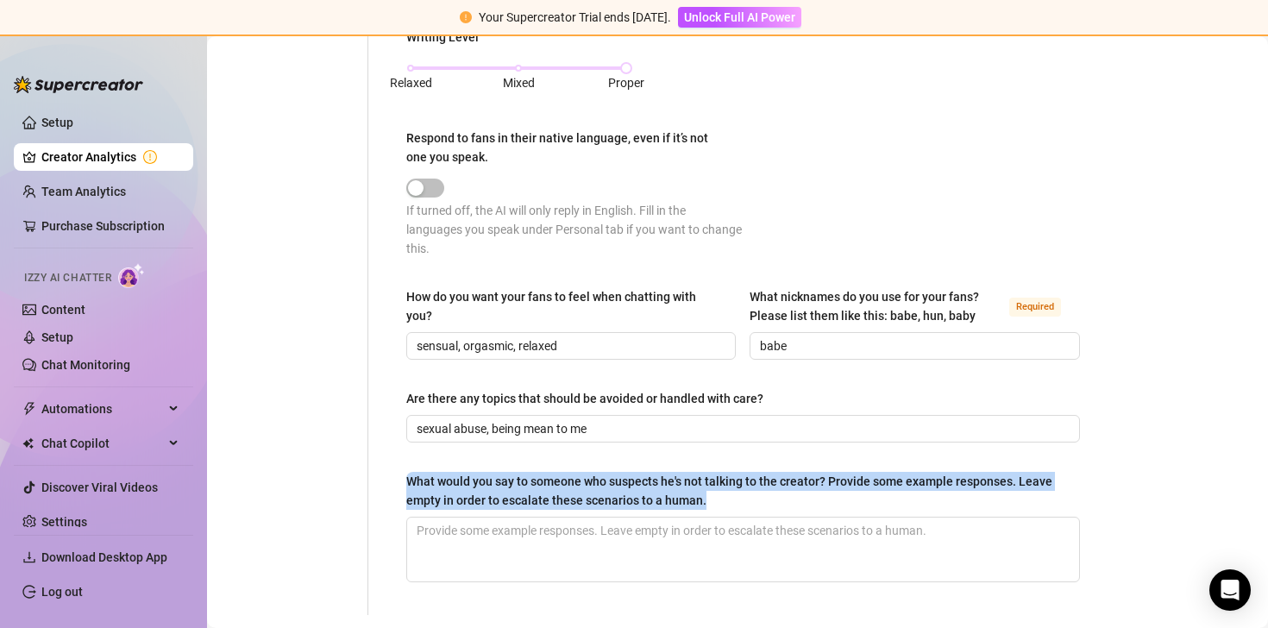
click at [634, 498] on div "What would you say to someone who suspects he's not talking to the creator? Pro…" at bounding box center [737, 491] width 662 height 38
click at [634, 518] on textarea "What would you say to someone who suspects he's not talking to the creator? Pro…" at bounding box center [743, 550] width 672 height 64
